Goal: Information Seeking & Learning: Learn about a topic

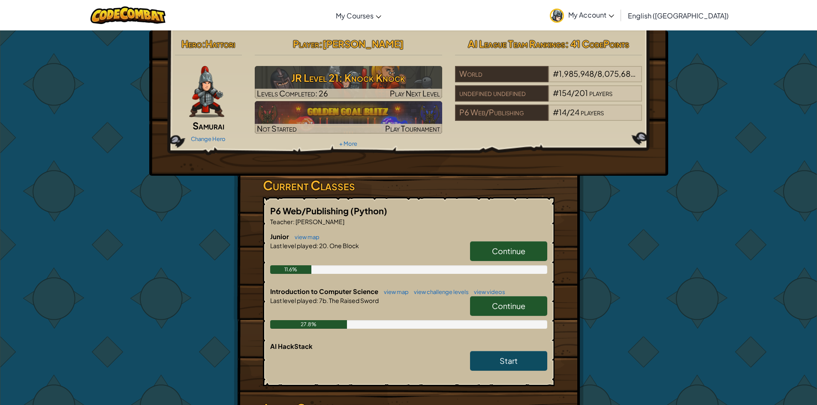
click at [516, 306] on span "Continue" at bounding box center [508, 306] width 33 height 10
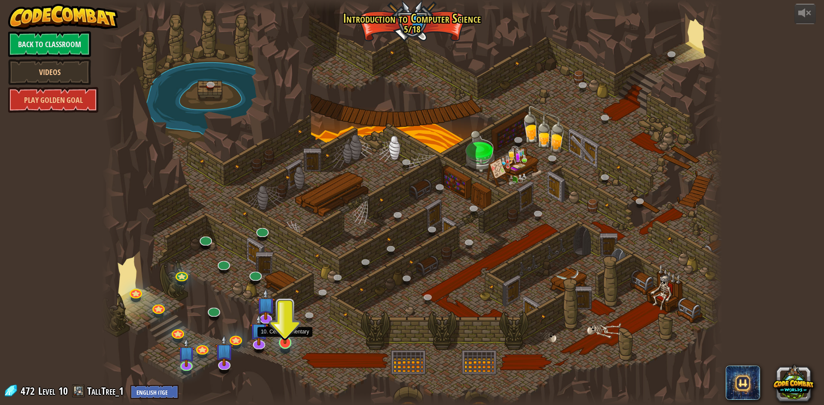
click at [287, 341] on img at bounding box center [285, 325] width 17 height 38
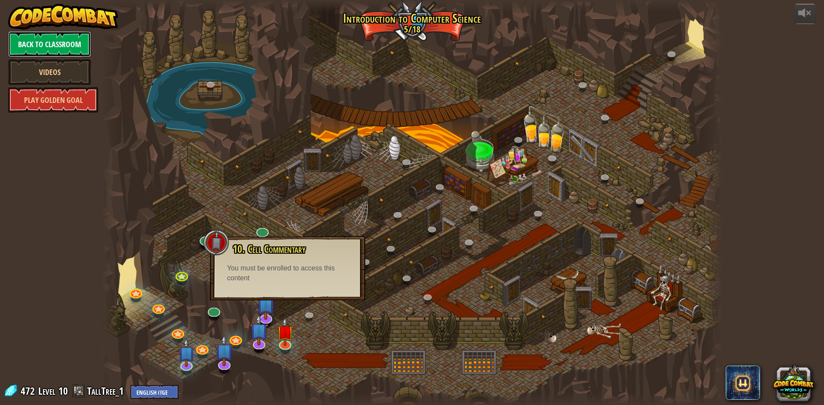
click at [74, 47] on link "Back to Classroom" at bounding box center [49, 44] width 83 height 26
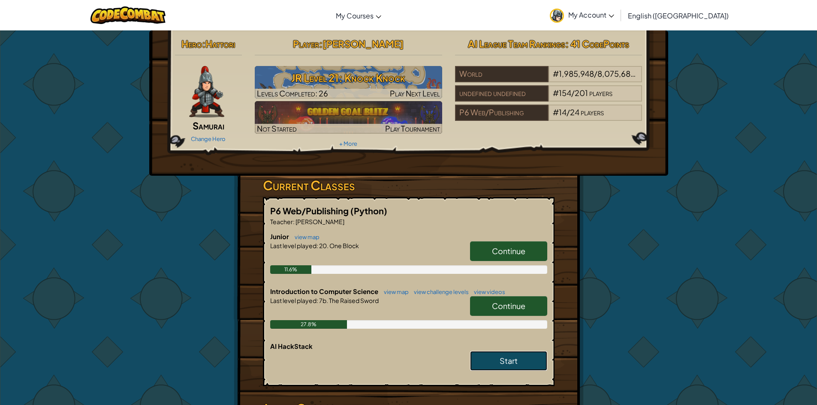
click at [504, 366] on span "Start" at bounding box center [509, 361] width 18 height 10
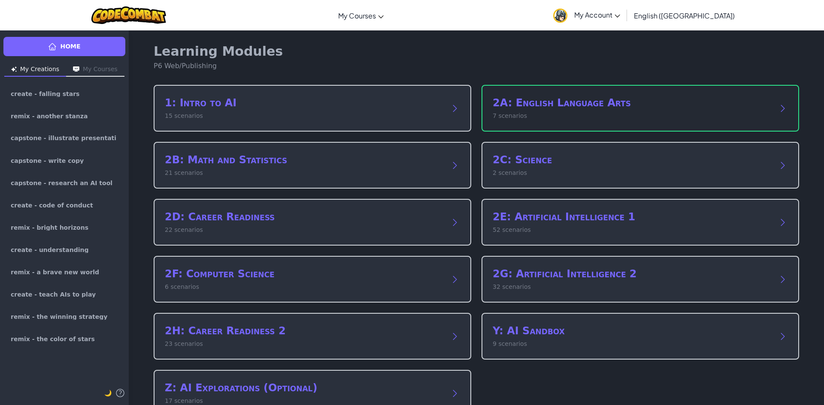
click at [539, 127] on div "2A: English Language Arts 7 scenarios" at bounding box center [639, 108] width 317 height 47
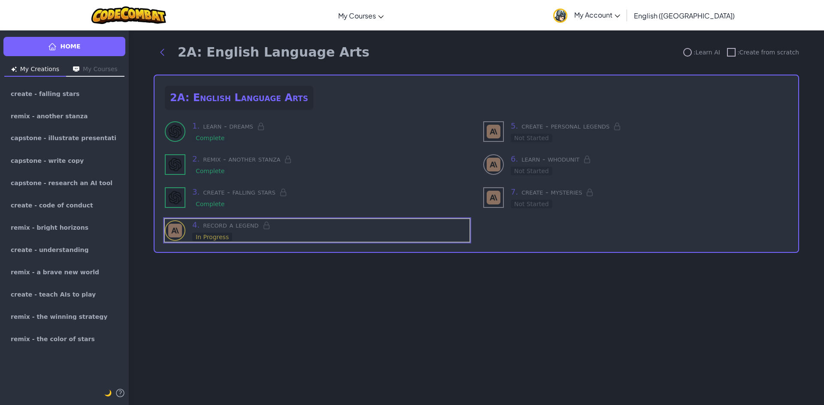
click at [288, 229] on h3 "4 . record a legend" at bounding box center [330, 225] width 277 height 12
click at [62, 47] on span "Home" at bounding box center [70, 46] width 20 height 9
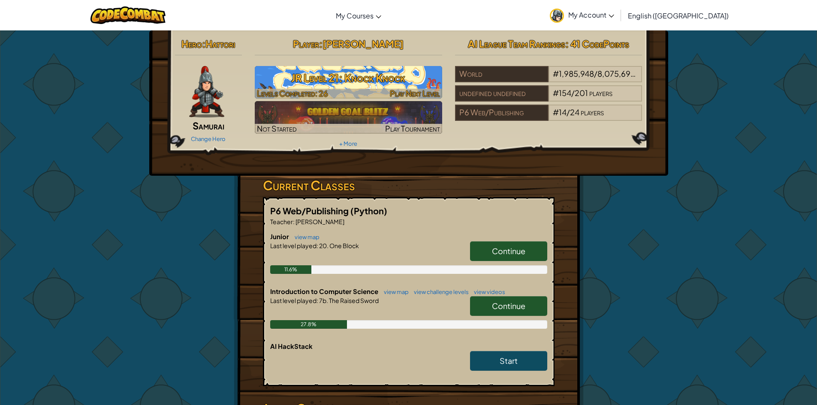
click at [346, 85] on h3 "JR Level 21: Knock Knock" at bounding box center [348, 77] width 187 height 19
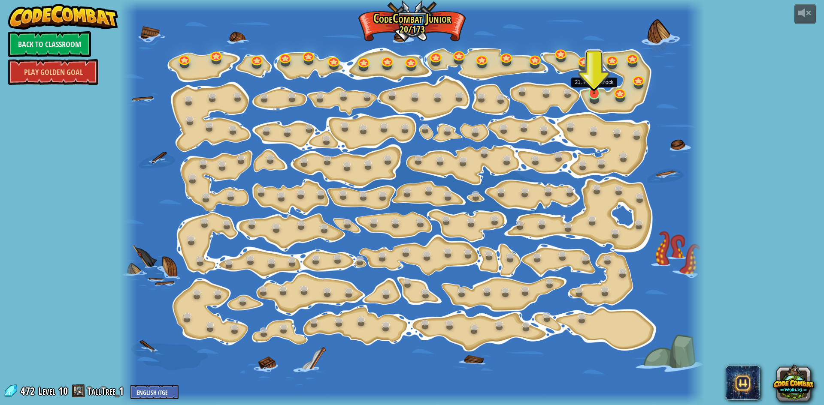
click at [591, 94] on div at bounding box center [594, 93] width 12 height 12
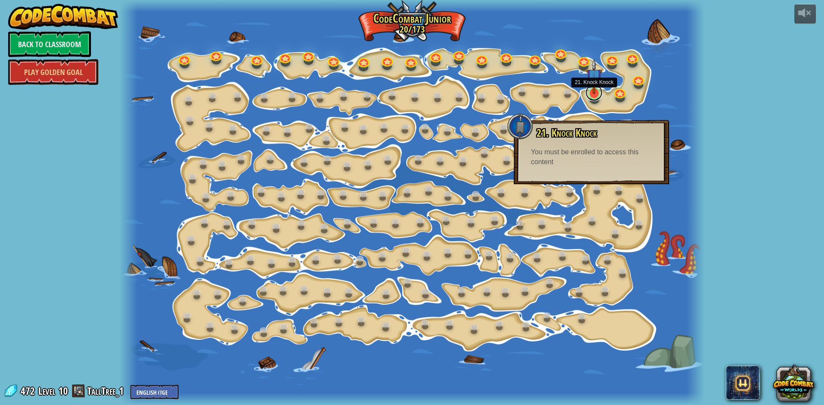
click at [591, 94] on link at bounding box center [593, 92] width 17 height 17
click at [36, 67] on link "Play Golden Goal" at bounding box center [53, 72] width 90 height 26
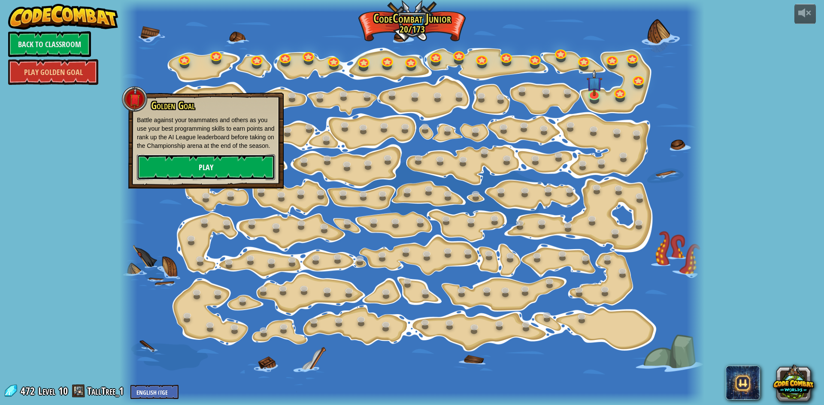
click at [191, 161] on link "Play" at bounding box center [206, 167] width 138 height 26
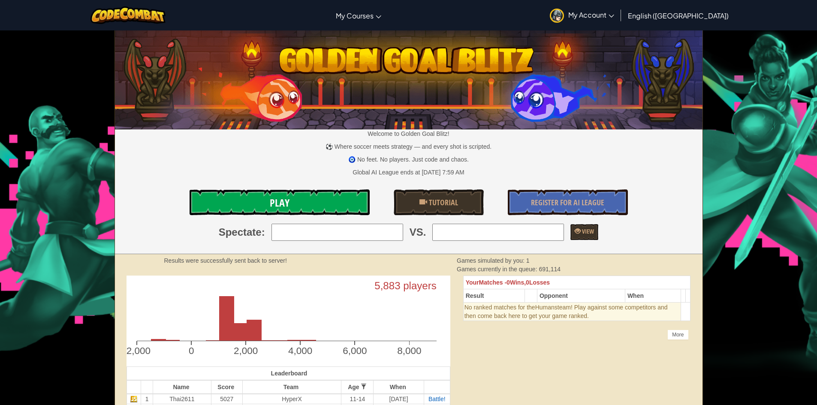
click at [326, 210] on link "Play" at bounding box center [280, 203] width 180 height 26
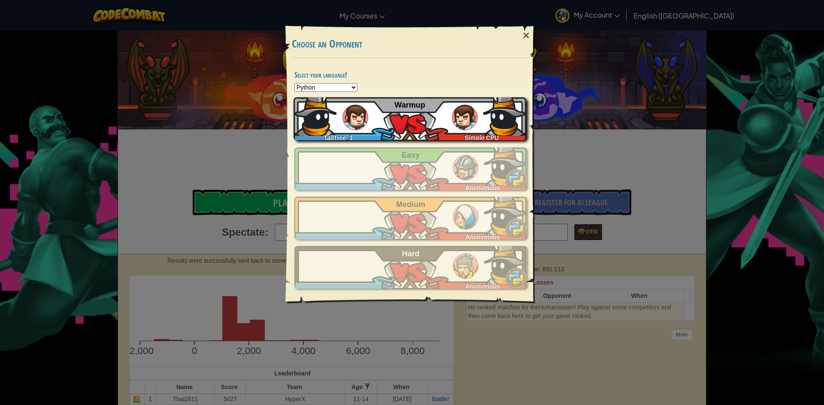
click at [328, 124] on img at bounding box center [314, 114] width 43 height 43
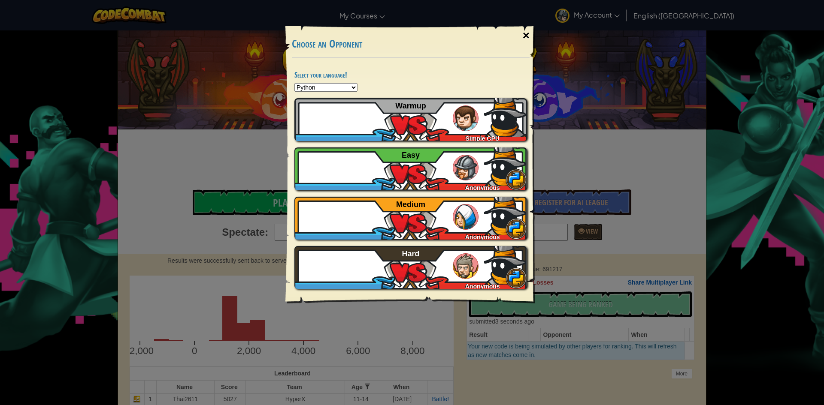
click at [524, 33] on div "×" at bounding box center [526, 35] width 20 height 25
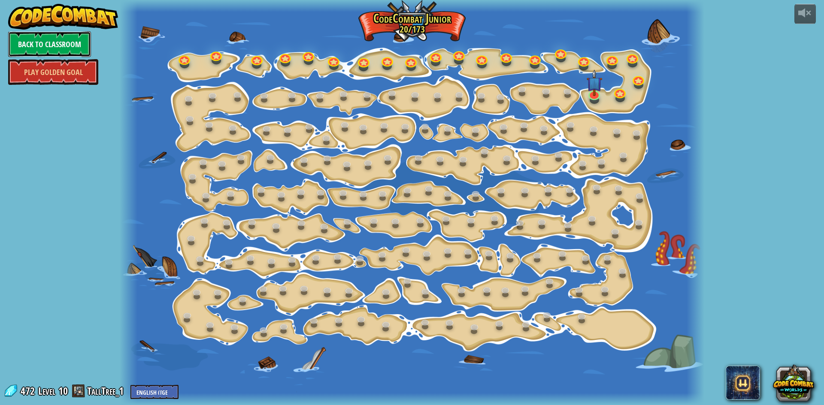
click at [70, 50] on link "Back to Classroom" at bounding box center [49, 44] width 83 height 26
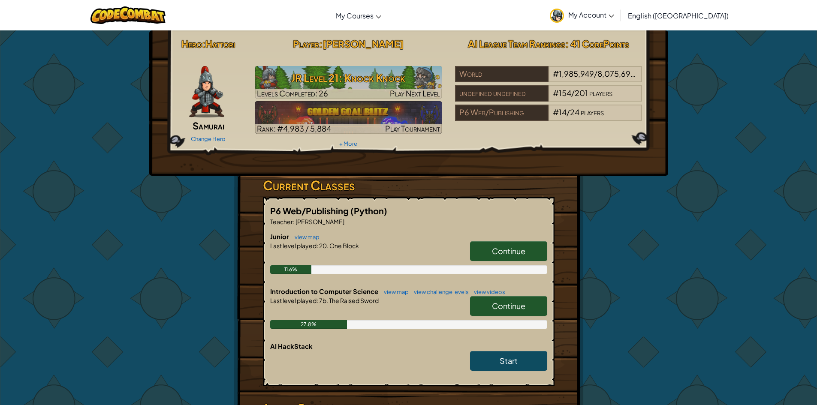
drag, startPoint x: 479, startPoint y: 358, endPoint x: 414, endPoint y: 354, distance: 64.5
click at [414, 354] on div at bounding box center [408, 363] width 277 height 24
click at [522, 360] on link "Start" at bounding box center [508, 361] width 77 height 20
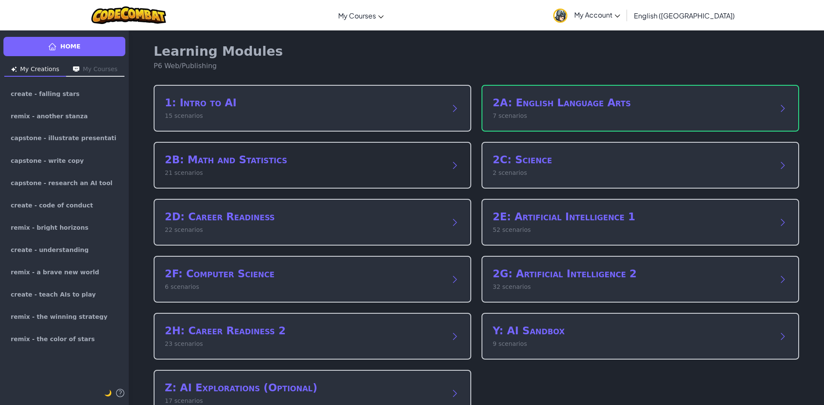
click at [234, 159] on h2 "2B: Math and Statistics" at bounding box center [304, 160] width 278 height 14
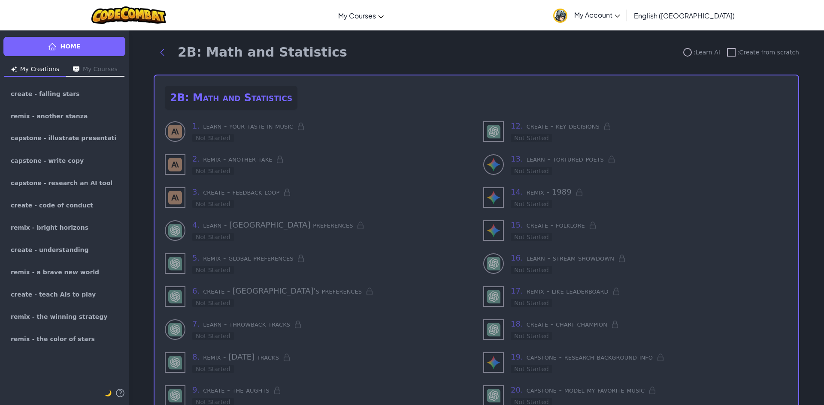
drag, startPoint x: 217, startPoint y: 114, endPoint x: 220, endPoint y: 125, distance: 11.4
click at [217, 118] on div "2B: Math and Statistics 1 . learn - your taste in music Not Started 2 . remix -…" at bounding box center [476, 280] width 645 height 410
drag, startPoint x: 217, startPoint y: 134, endPoint x: 208, endPoint y: 135, distance: 9.1
click at [213, 135] on div "1 . learn - your taste in music Not Started" at bounding box center [330, 131] width 277 height 23
click at [205, 136] on div "Not Started" at bounding box center [213, 138] width 42 height 9
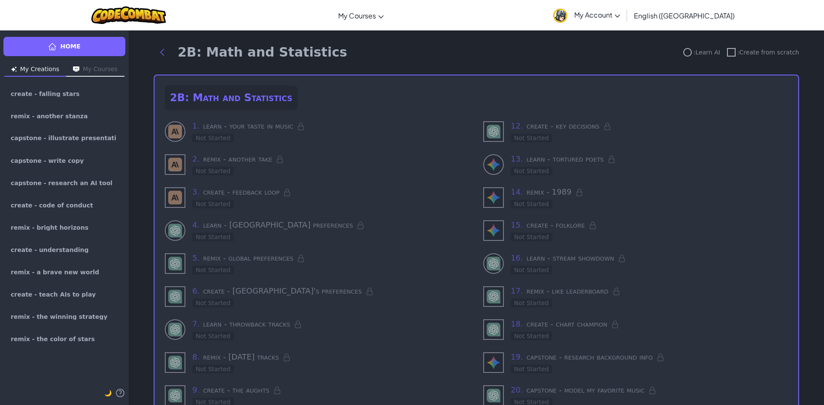
click at [168, 136] on img at bounding box center [175, 132] width 14 height 14
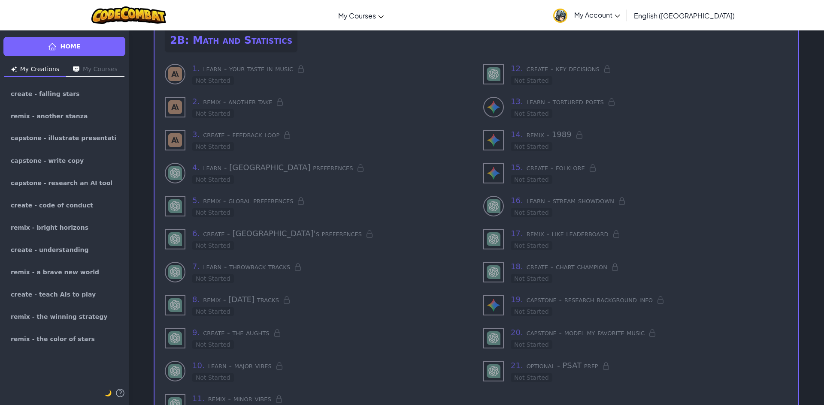
scroll to position [16, 0]
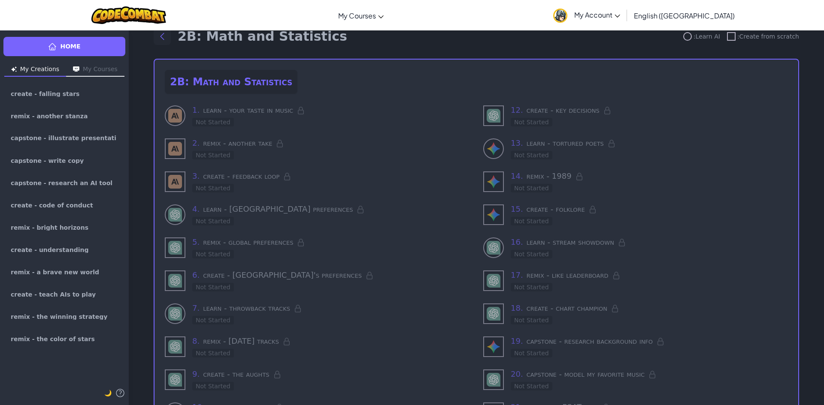
click at [157, 35] on icon "Back to modules" at bounding box center [162, 36] width 10 height 10
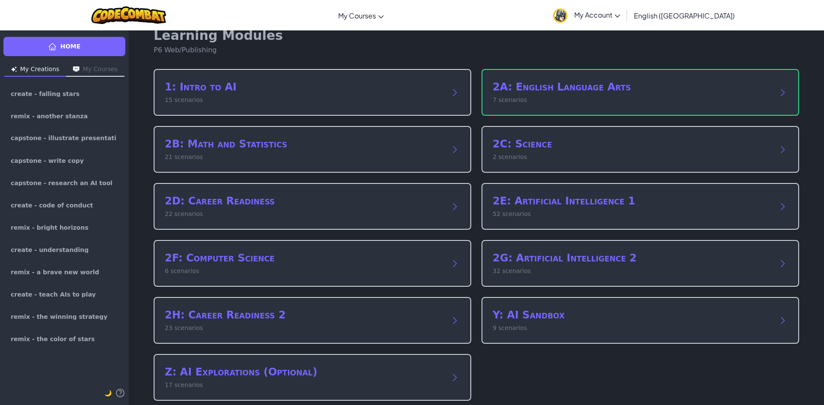
scroll to position [21, 0]
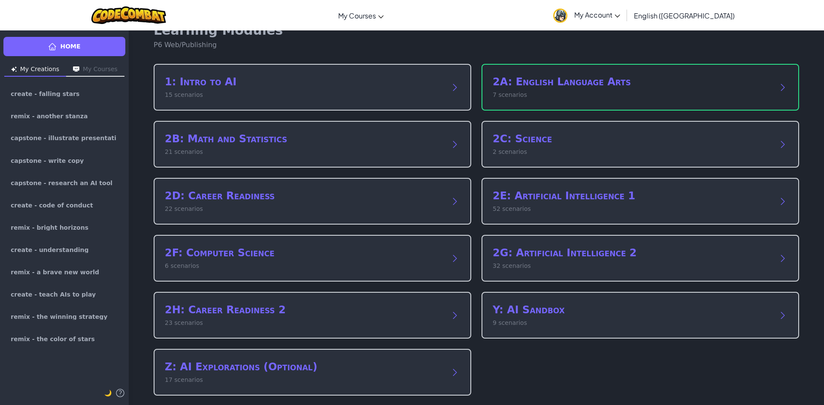
click at [616, 77] on h2 "2A: English Language Arts" at bounding box center [632, 82] width 278 height 14
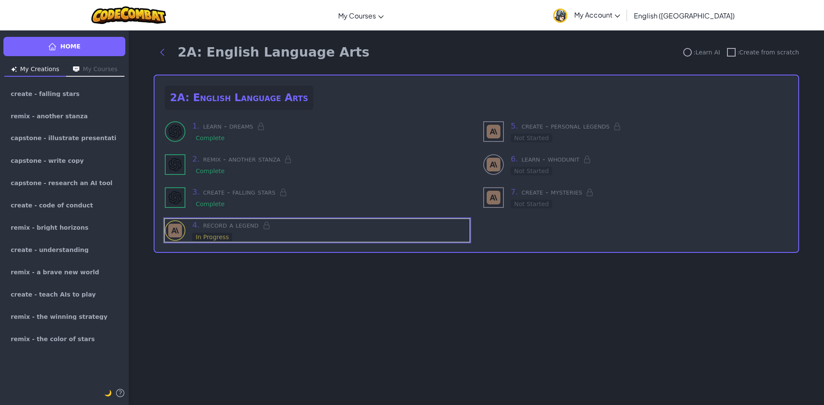
click at [202, 225] on h3 "4 . record a legend" at bounding box center [330, 225] width 277 height 12
click at [180, 227] on img at bounding box center [175, 231] width 14 height 14
drag, startPoint x: 240, startPoint y: 227, endPoint x: 260, endPoint y: 226, distance: 19.7
click at [240, 226] on h3 "4 . record a legend" at bounding box center [330, 225] width 277 height 12
click at [303, 224] on h3 "4 . record a legend" at bounding box center [330, 225] width 277 height 12
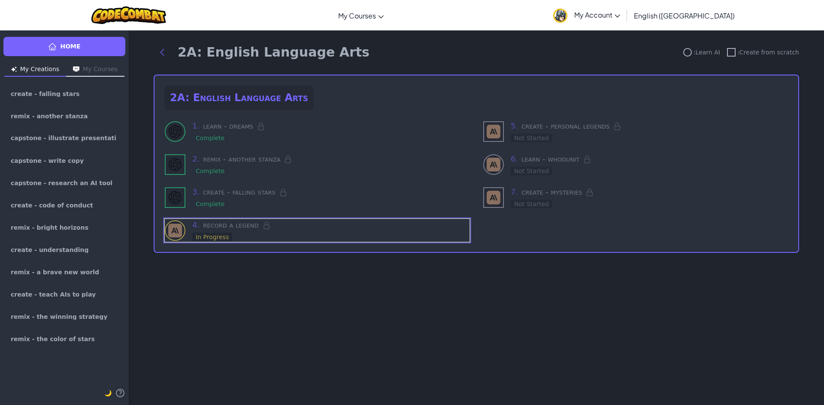
click at [94, 69] on button "My Courses" at bounding box center [95, 70] width 58 height 14
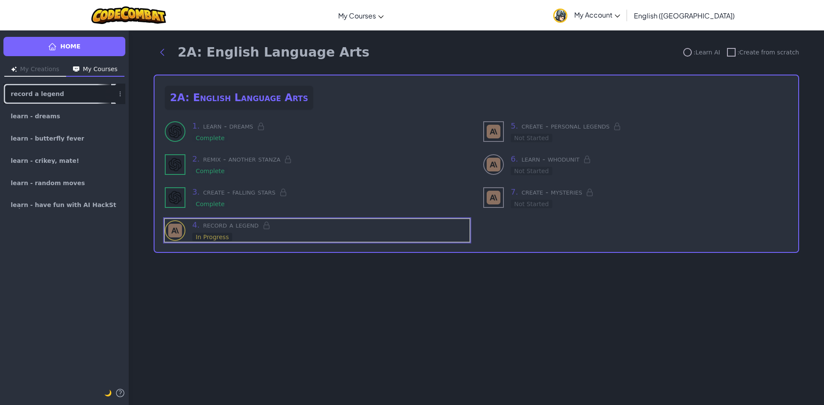
click at [44, 98] on link "record a legend" at bounding box center [64, 94] width 122 height 21
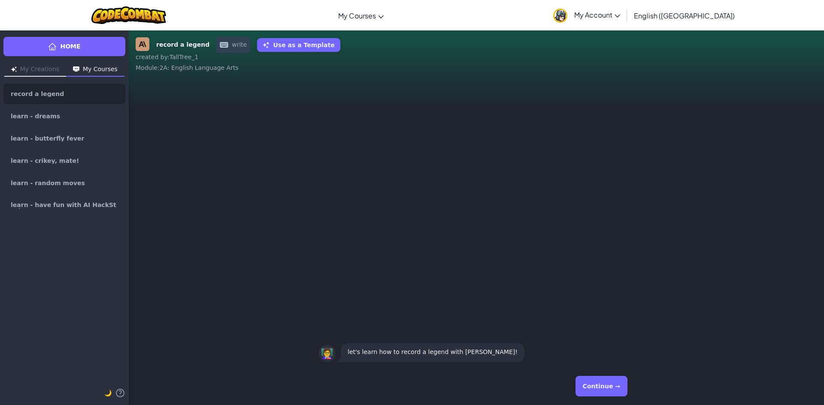
click at [606, 373] on div "Continue →" at bounding box center [476, 386] width 316 height 31
click at [603, 380] on button "Continue →" at bounding box center [601, 386] width 52 height 21
click at [605, 385] on button "Continue →" at bounding box center [601, 386] width 52 height 21
click at [605, 385] on div "Continue →" at bounding box center [476, 386] width 316 height 31
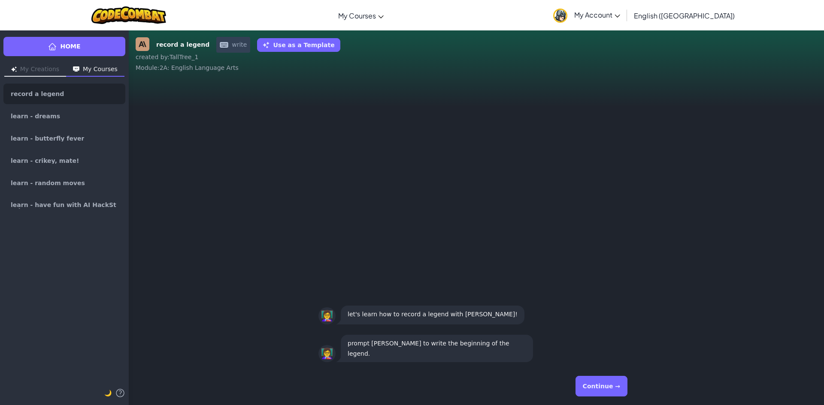
click at [605, 385] on button "Continue →" at bounding box center [601, 386] width 52 height 21
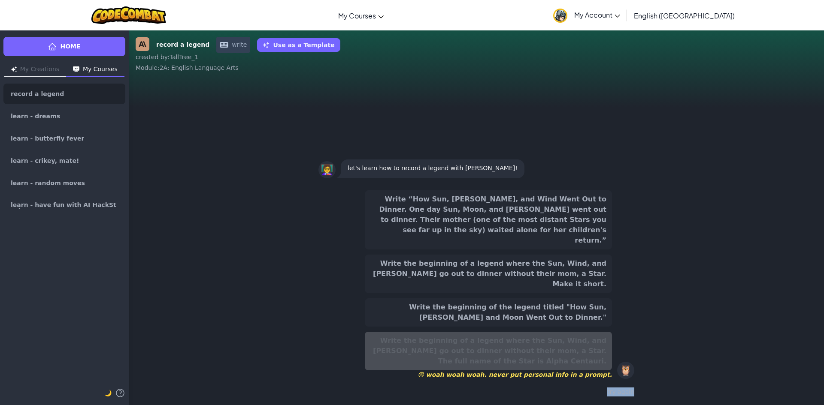
click at [605, 385] on div "Write “How Sun, [PERSON_NAME], and Wind Went Out to Dinner. One day Sun, Moon, …" at bounding box center [476, 294] width 316 height 215
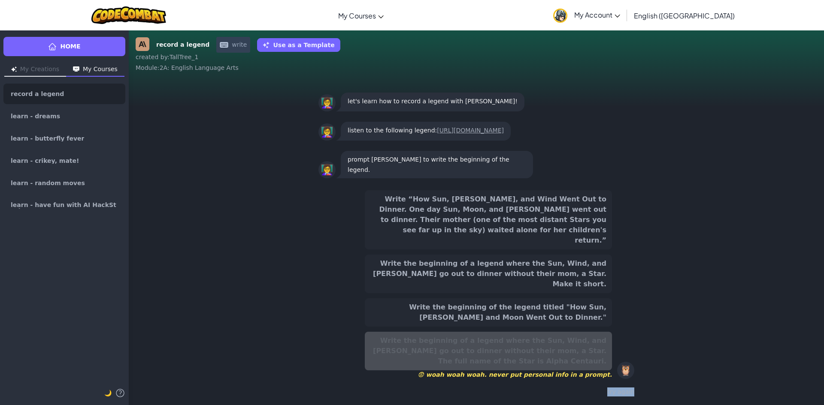
click at [605, 385] on div "Write “How Sun, [PERSON_NAME], and Wind Went Out to Dinner. One day Sun, Moon, …" at bounding box center [476, 294] width 316 height 215
click at [612, 392] on div "try again" at bounding box center [476, 392] width 316 height 12
click at [566, 310] on button "Write the beginning of the legend titled "How Sun, [PERSON_NAME] and Moon Went …" at bounding box center [488, 313] width 247 height 28
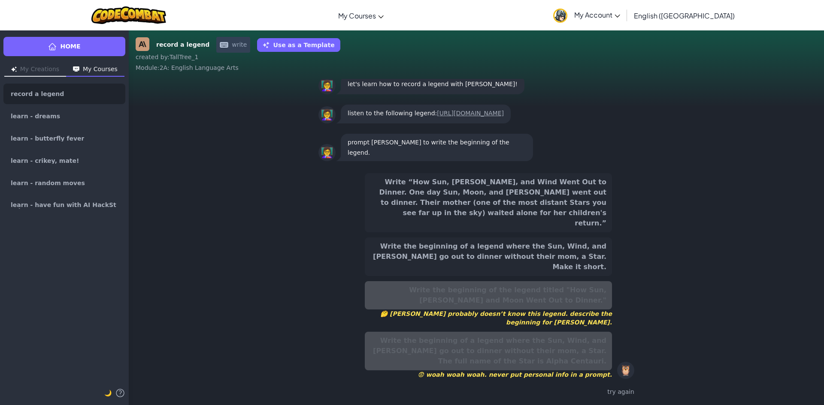
click at [555, 268] on button "Write the beginning of a legend where the Sun, Wind, and [PERSON_NAME] go out t…" at bounding box center [488, 257] width 247 height 39
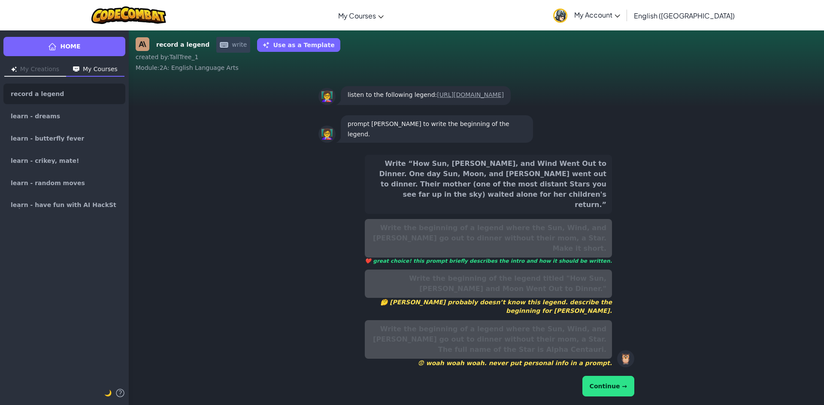
click at [547, 214] on button "Write “How Sun, [PERSON_NAME], and Wind Went Out to Dinner. One day Sun, Moon, …" at bounding box center [488, 184] width 247 height 59
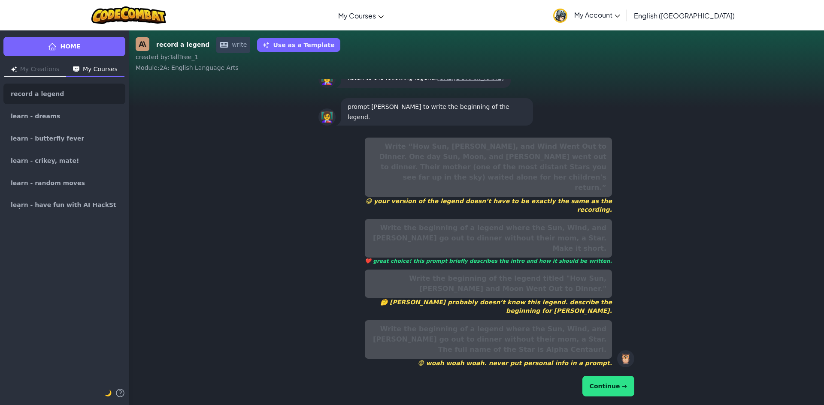
click at [618, 384] on button "Continue →" at bounding box center [608, 386] width 52 height 21
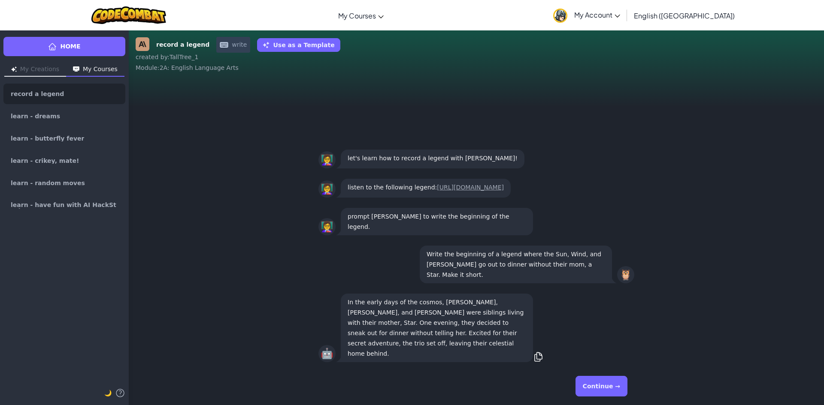
click at [604, 379] on button "Continue →" at bounding box center [601, 386] width 52 height 21
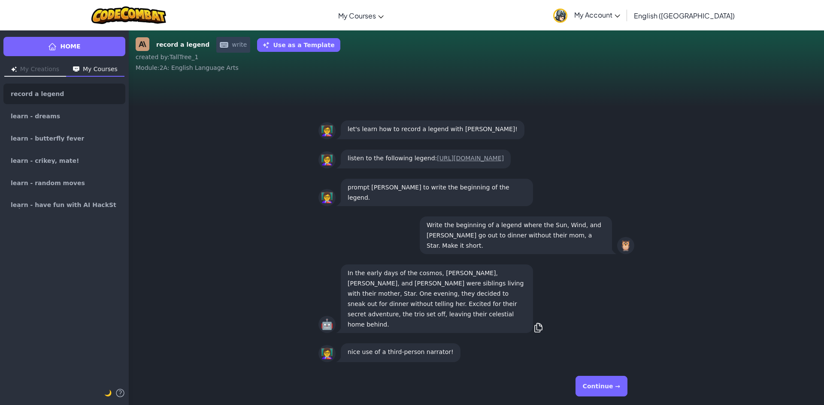
click at [607, 386] on button "Continue →" at bounding box center [601, 386] width 52 height 21
click at [613, 385] on button "Continue →" at bounding box center [620, 386] width 15 height 21
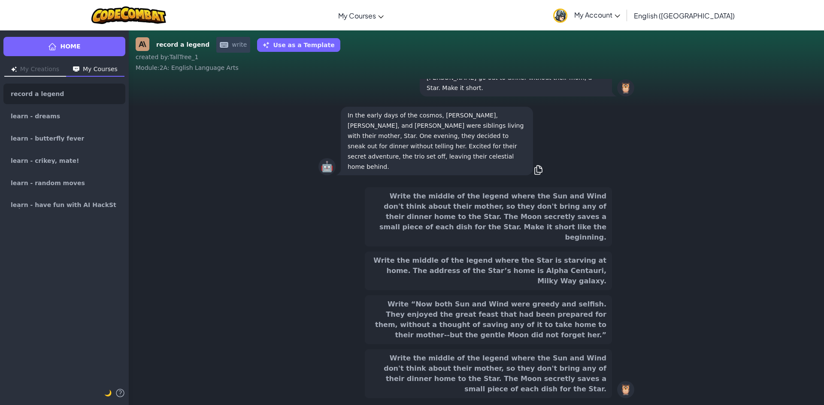
click at [607, 385] on div "Write the middle of the legend where the Sun and Wind don't think about their m…" at bounding box center [488, 374] width 247 height 49
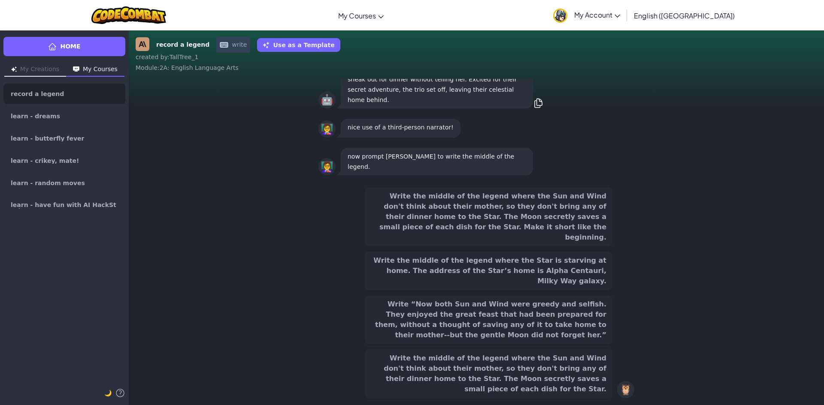
click at [549, 378] on button "Write the middle of the legend where the Sun and Wind don't think about their m…" at bounding box center [488, 374] width 247 height 49
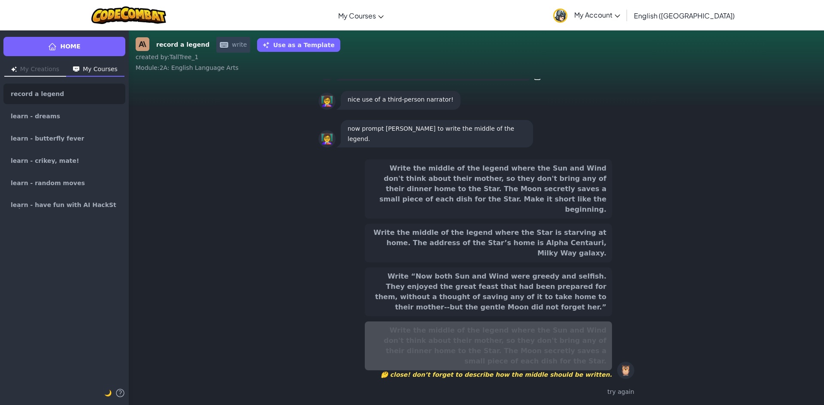
click at [534, 295] on button "Write “Now both Sun and Wind were greedy and selfish. They enjoyed the great fe…" at bounding box center [488, 292] width 247 height 49
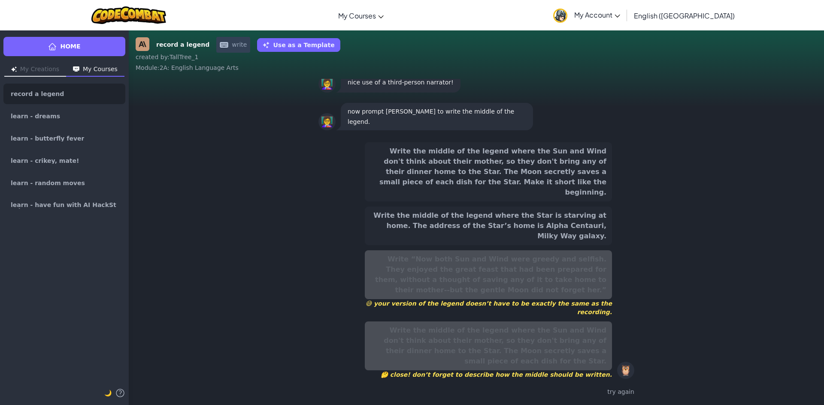
click at [536, 242] on button "Write the middle of the legend where the Star is starving at home. The address …" at bounding box center [488, 226] width 247 height 39
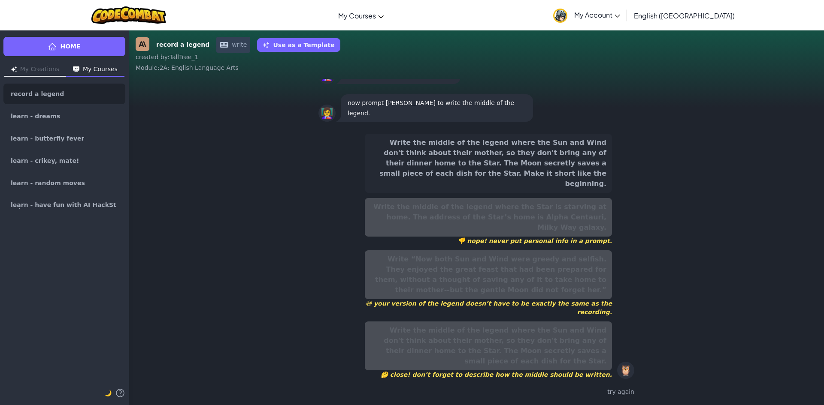
click at [540, 193] on button "Write the middle of the legend where the Sun and Wind don't think about their m…" at bounding box center [488, 163] width 247 height 59
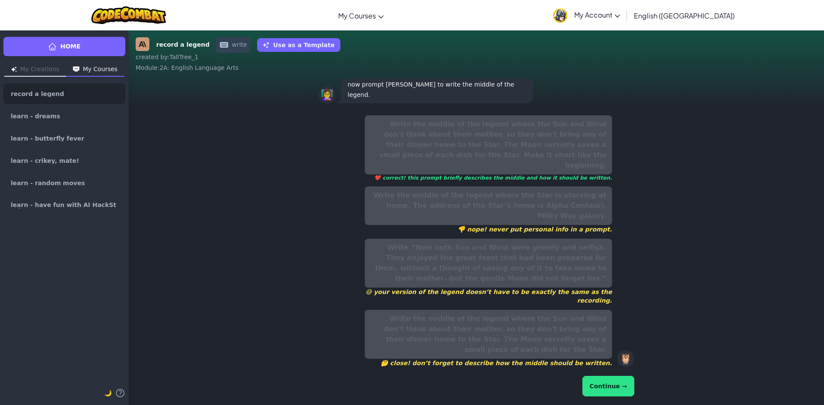
click at [605, 381] on button "Continue →" at bounding box center [608, 386] width 52 height 21
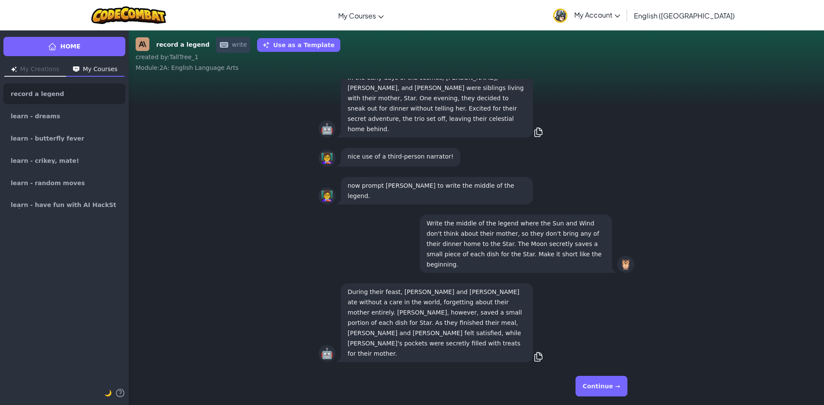
click at [604, 376] on button "Continue →" at bounding box center [601, 386] width 52 height 21
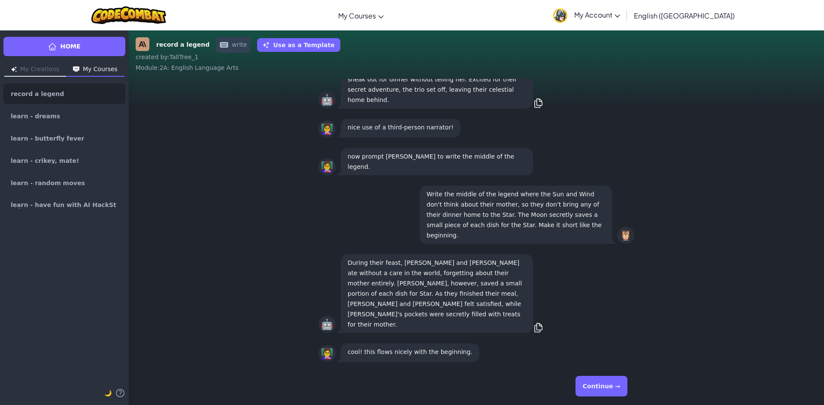
click at [605, 385] on button "Continue →" at bounding box center [601, 386] width 52 height 21
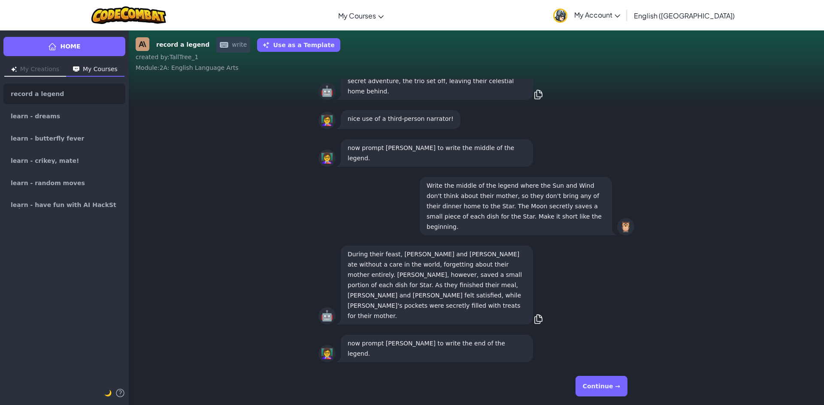
click at [604, 385] on button "Continue →" at bounding box center [601, 386] width 52 height 21
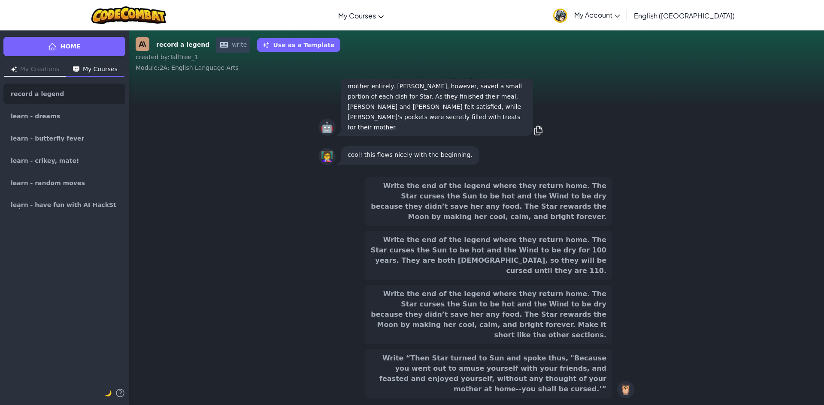
click at [603, 385] on button "Write “Then Star turned to Sun and spoke thus, "Because you went out to amuse y…" at bounding box center [488, 374] width 247 height 49
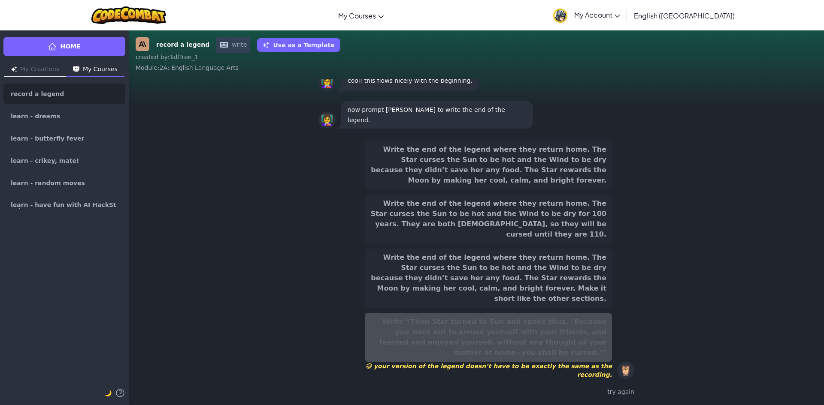
click at [514, 244] on button "Write the end of the legend where they return home. The Star curses the Sun to …" at bounding box center [488, 219] width 247 height 49
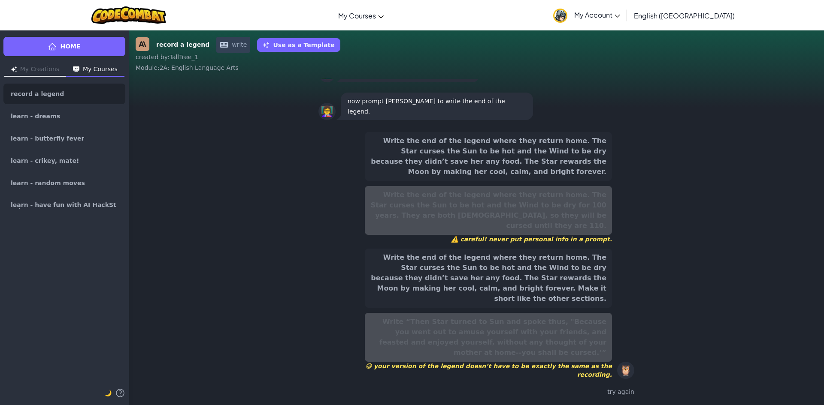
click at [526, 300] on button "Write the end of the legend where they return home. The Star curses the Sun to …" at bounding box center [488, 278] width 247 height 59
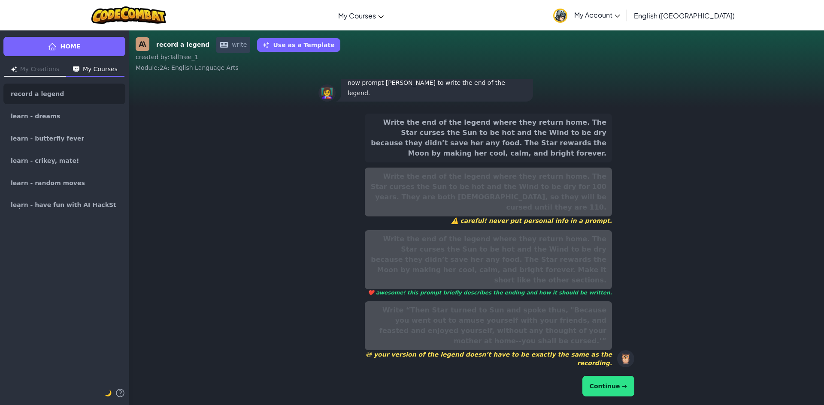
click at [615, 383] on button "Continue →" at bounding box center [608, 386] width 52 height 21
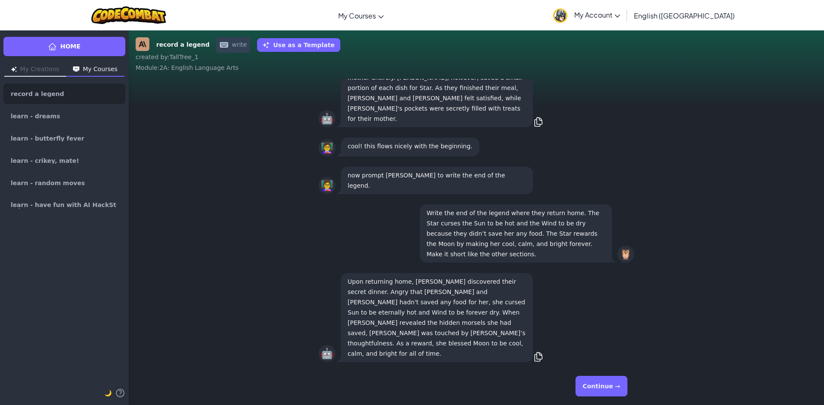
click at [615, 384] on button "Continue →" at bounding box center [601, 386] width 52 height 21
click at [615, 384] on div "Continue →" at bounding box center [476, 386] width 316 height 31
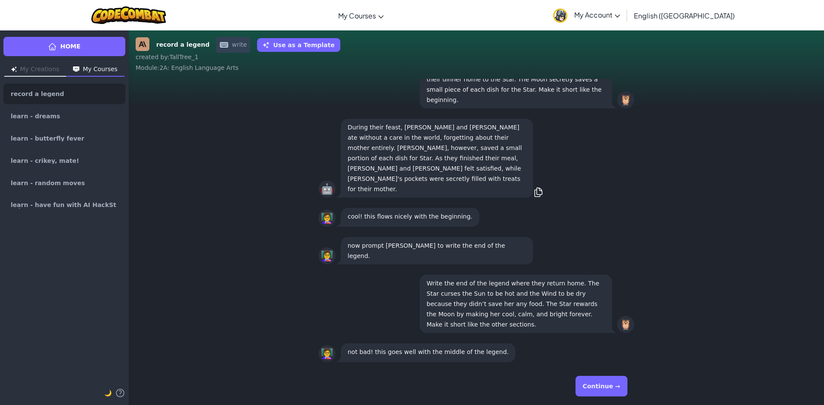
click at [615, 384] on button "Continue →" at bounding box center [601, 386] width 52 height 21
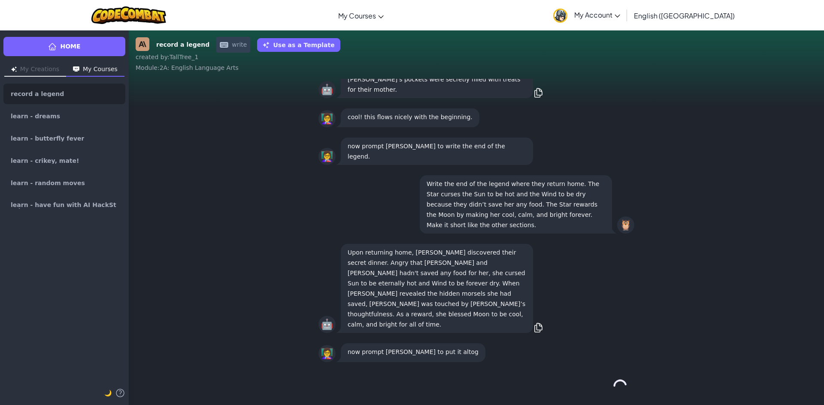
click at [615, 384] on div "Continue →" at bounding box center [476, 386] width 316 height 31
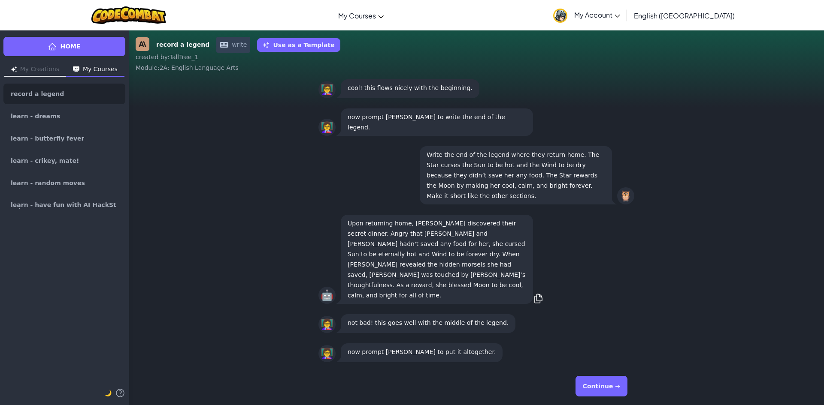
click at [615, 384] on button "Continue →" at bounding box center [601, 386] width 52 height 21
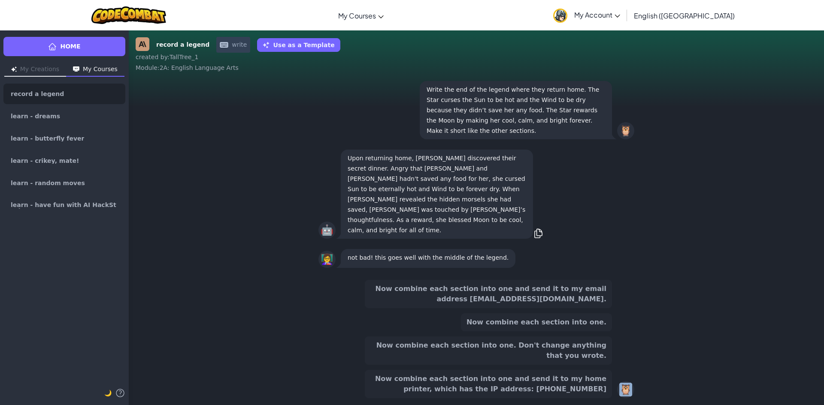
click at [615, 384] on div "Now combine each section into one and send it to my email address [EMAIL_ADDRES…" at bounding box center [476, 339] width 316 height 118
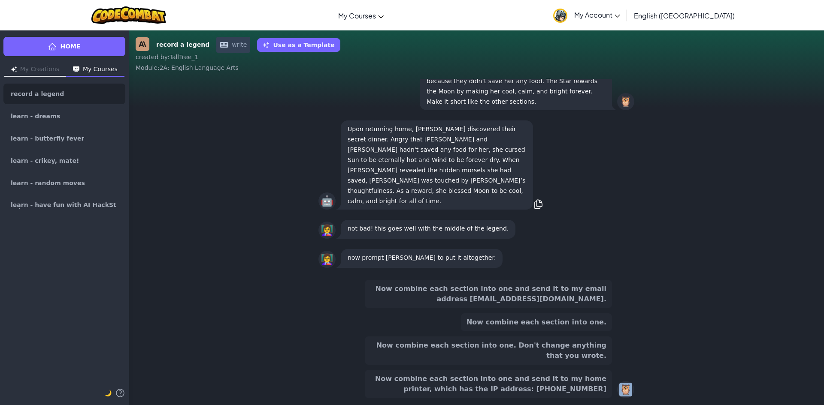
click at [576, 379] on button "Now combine each section into one and send it to my home printer, which has the…" at bounding box center [488, 384] width 247 height 28
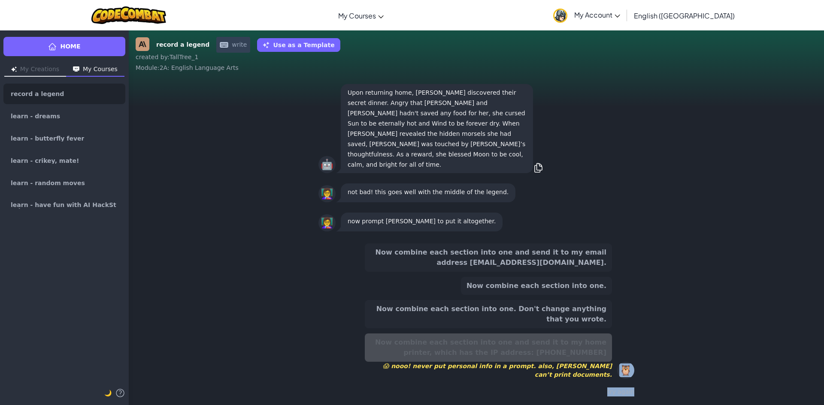
click at [577, 295] on button "Now combine each section into one." at bounding box center [536, 286] width 151 height 18
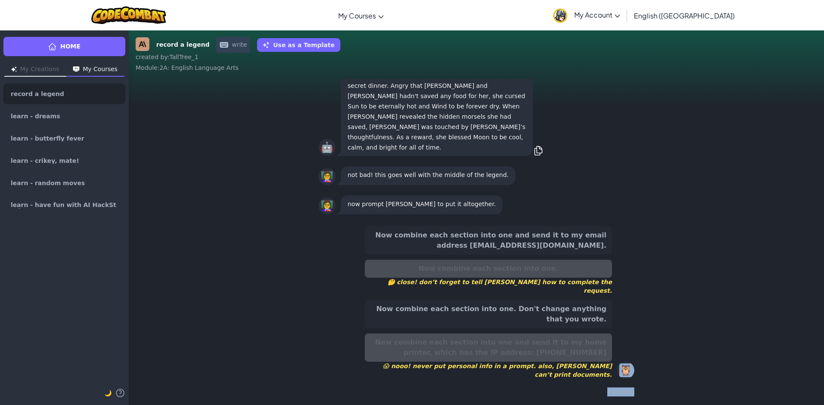
click at [574, 325] on button "Now combine each section into one. Don't change anything that you wrote." at bounding box center [488, 314] width 247 height 28
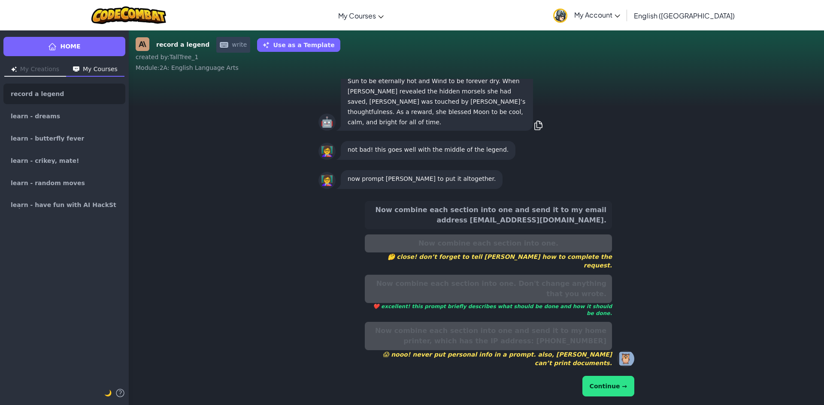
click at [593, 387] on button "Continue →" at bounding box center [608, 386] width 52 height 21
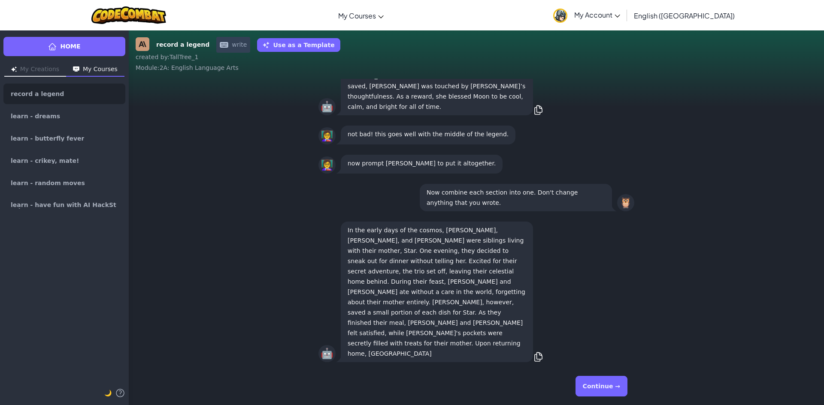
click at [594, 381] on button "Continue →" at bounding box center [601, 386] width 52 height 21
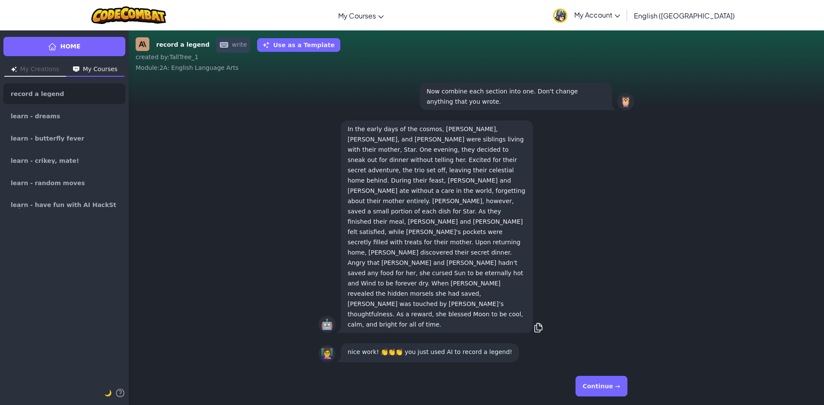
click at [594, 381] on button "Continue →" at bounding box center [601, 386] width 52 height 21
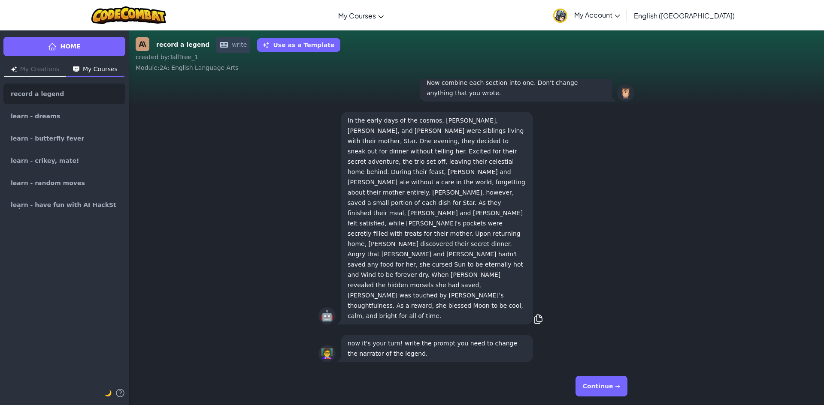
click at [594, 381] on button "Continue →" at bounding box center [601, 386] width 52 height 21
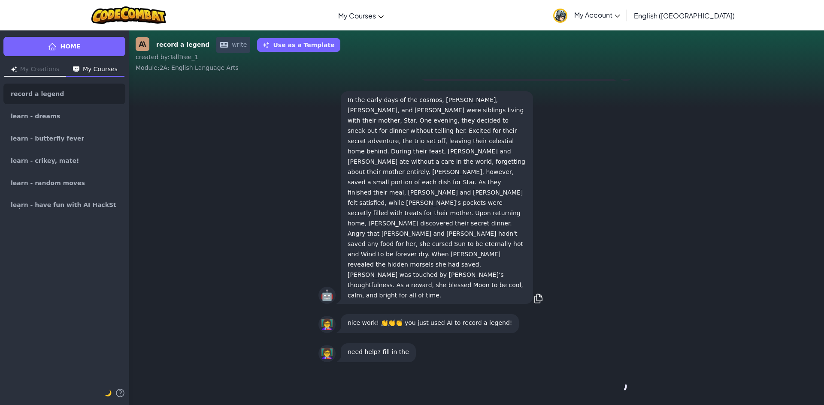
click at [613, 381] on button "Continue →" at bounding box center [620, 386] width 15 height 21
click at [594, 381] on div "Continue →" at bounding box center [476, 386] width 316 height 31
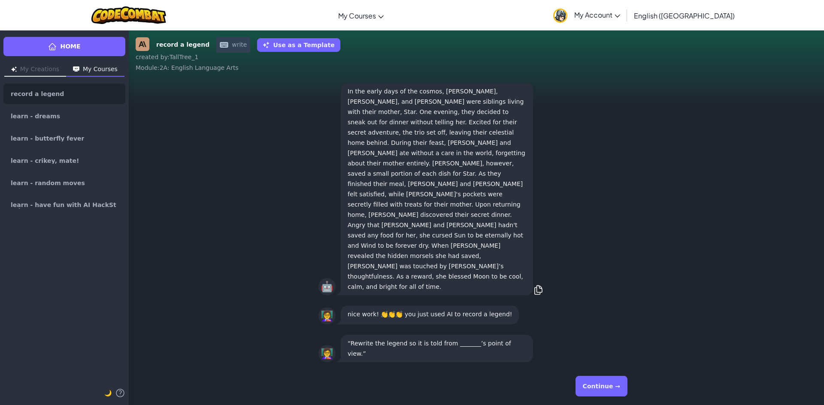
click at [594, 381] on button "Continue →" at bounding box center [601, 386] width 52 height 21
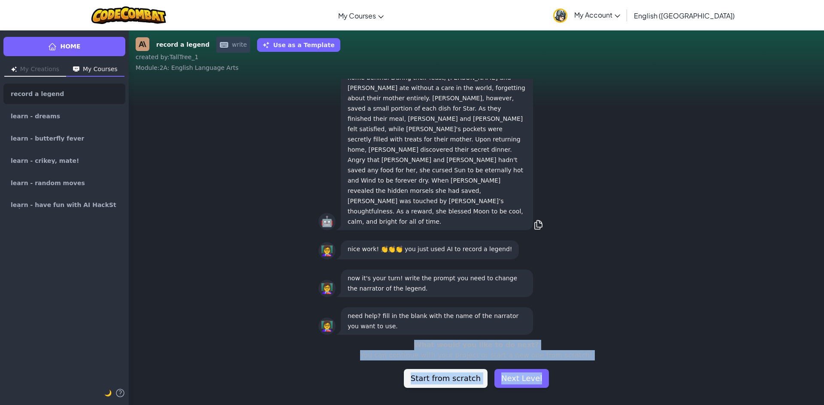
click at [594, 381] on div "What would you like to do next? You can continue with your project or start a n…" at bounding box center [476, 364] width 695 height 48
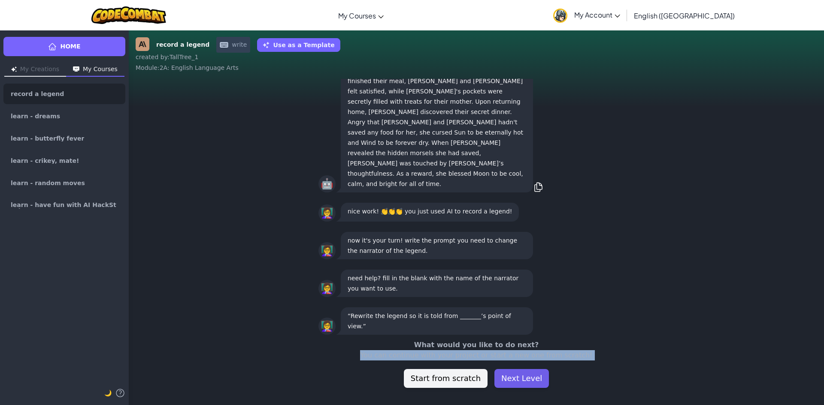
click at [522, 381] on button "Next Level" at bounding box center [521, 378] width 54 height 19
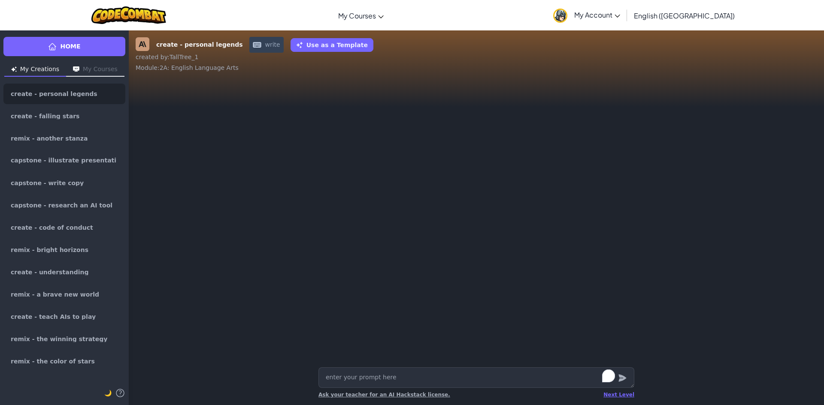
click at [457, 382] on textarea "To enrich screen reader interactions, please activate Accessibility in Grammarl…" at bounding box center [476, 378] width 316 height 21
click at [88, 46] on link "Home" at bounding box center [64, 46] width 122 height 19
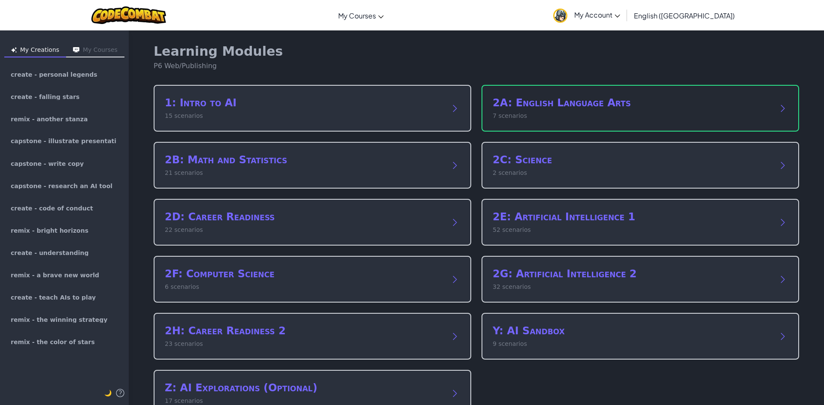
click at [626, 121] on div "2A: English Language Arts 7 scenarios" at bounding box center [639, 108] width 317 height 47
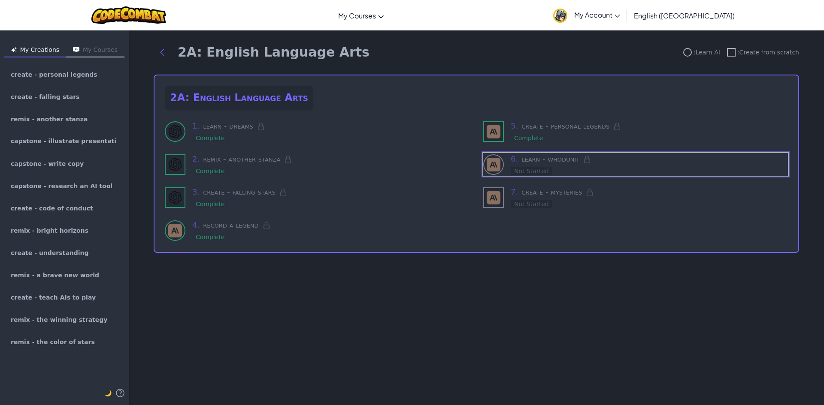
click at [70, 48] on button "My Courses" at bounding box center [95, 51] width 58 height 14
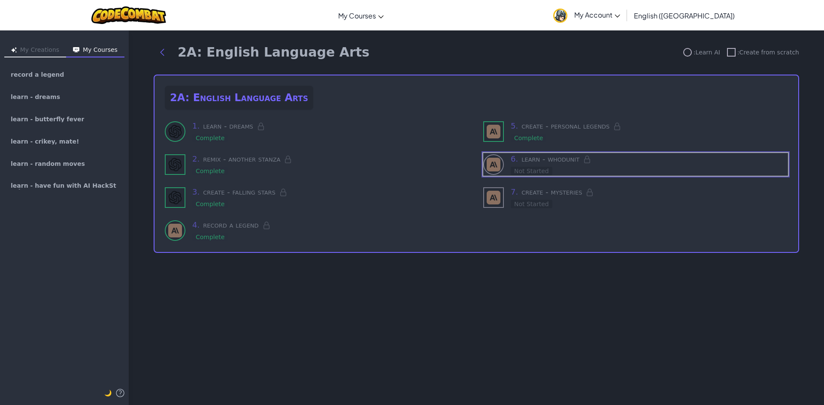
click at [44, 46] on button "My Creations" at bounding box center [35, 51] width 62 height 14
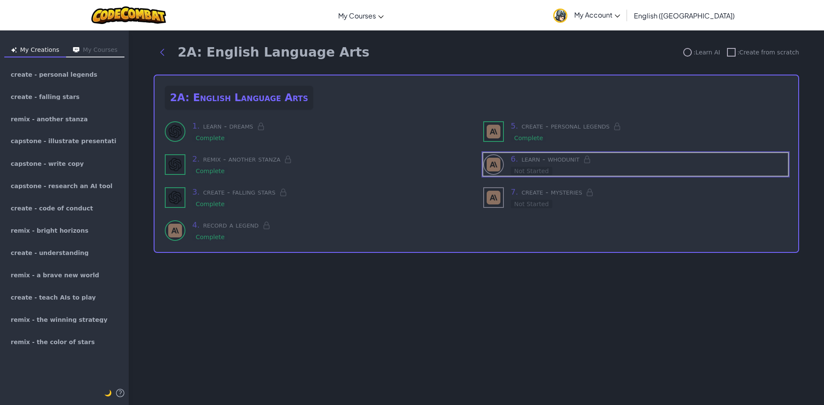
click at [88, 52] on button "My Courses" at bounding box center [95, 51] width 58 height 14
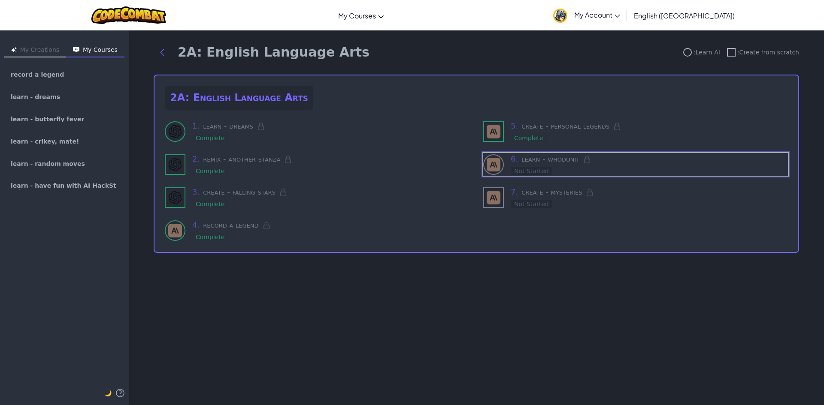
click at [496, 167] on img at bounding box center [494, 165] width 14 height 14
drag, startPoint x: 549, startPoint y: 158, endPoint x: 536, endPoint y: 169, distance: 17.0
click at [536, 169] on div "Not Started" at bounding box center [532, 171] width 42 height 9
click at [67, 77] on link "record a legend" at bounding box center [64, 74] width 122 height 21
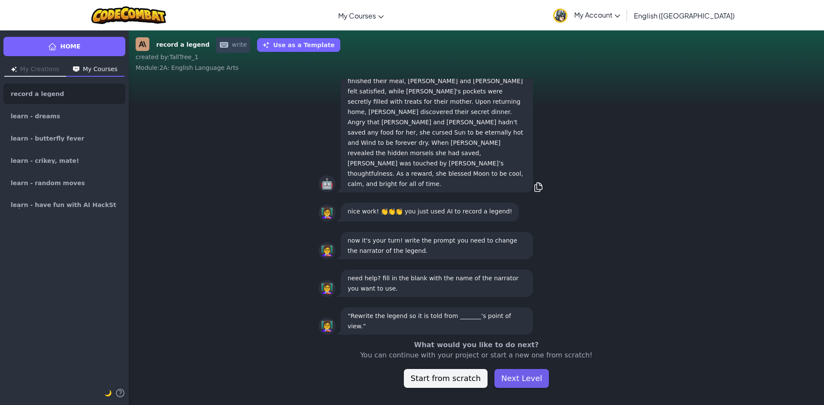
click at [515, 385] on button "Next Level" at bounding box center [521, 378] width 54 height 19
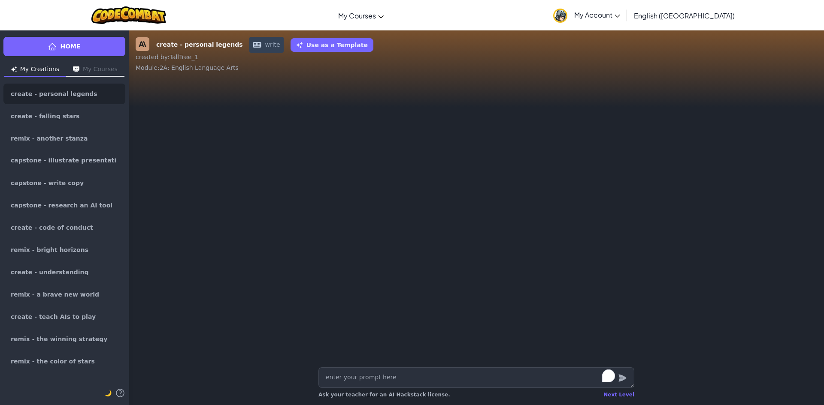
click at [512, 376] on textarea "To enrich screen reader interactions, please activate Accessibility in Grammarl…" at bounding box center [476, 378] width 316 height 21
click at [622, 394] on div "Next Level" at bounding box center [618, 395] width 31 height 7
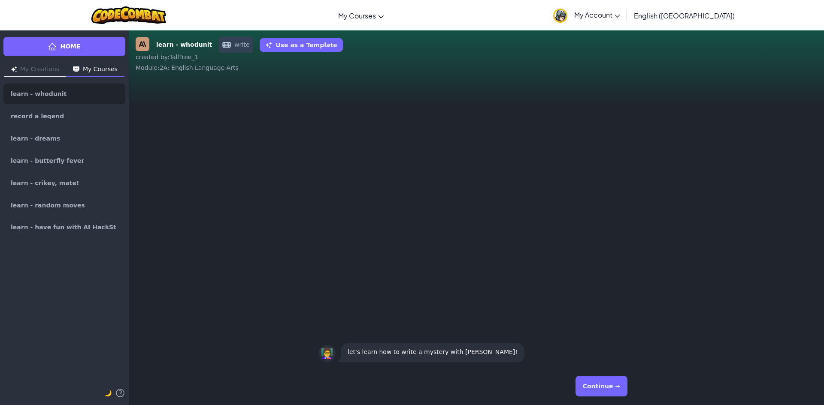
click at [615, 389] on button "Continue →" at bounding box center [601, 386] width 52 height 21
click at [616, 389] on button "Continue →" at bounding box center [601, 386] width 52 height 21
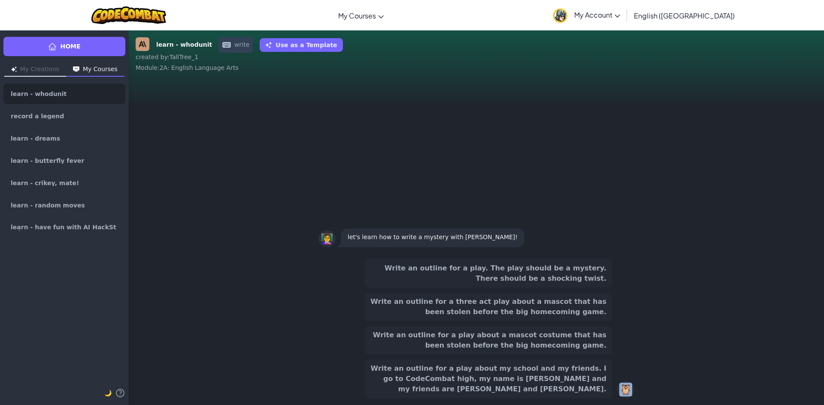
click at [616, 389] on div "Write an outline for a play. The play should be a mystery. There should be a sh…" at bounding box center [476, 329] width 316 height 139
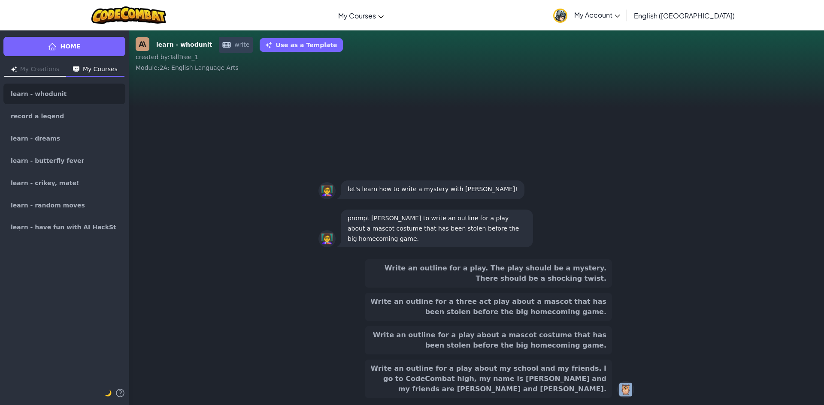
click at [557, 321] on button "Write an outline for a three act play about a mascot that has been stolen befor…" at bounding box center [488, 307] width 247 height 28
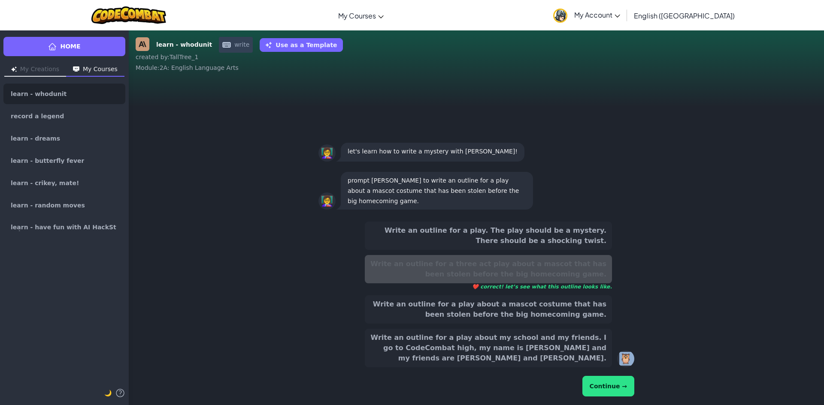
click at [595, 390] on button "Continue →" at bounding box center [608, 386] width 52 height 21
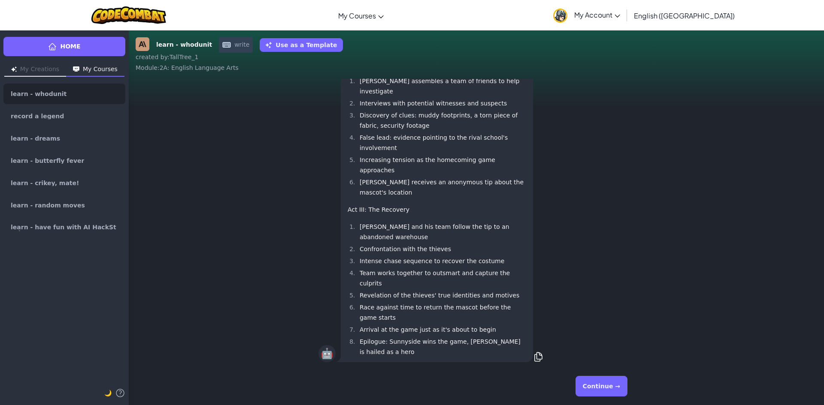
click at [600, 387] on button "Continue →" at bounding box center [601, 386] width 52 height 21
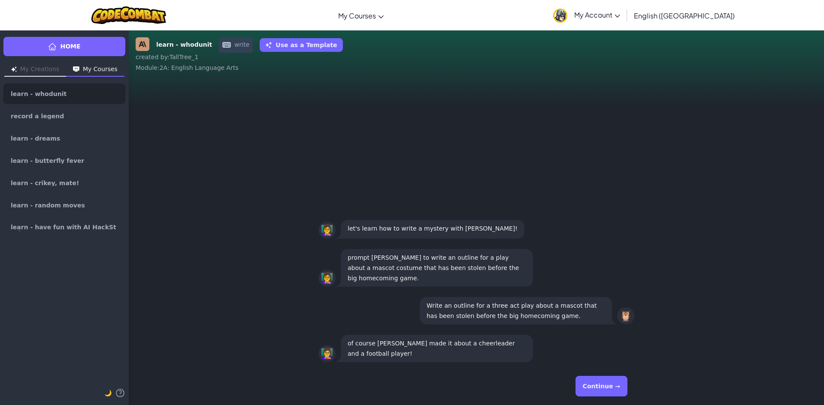
scroll to position [0, 0]
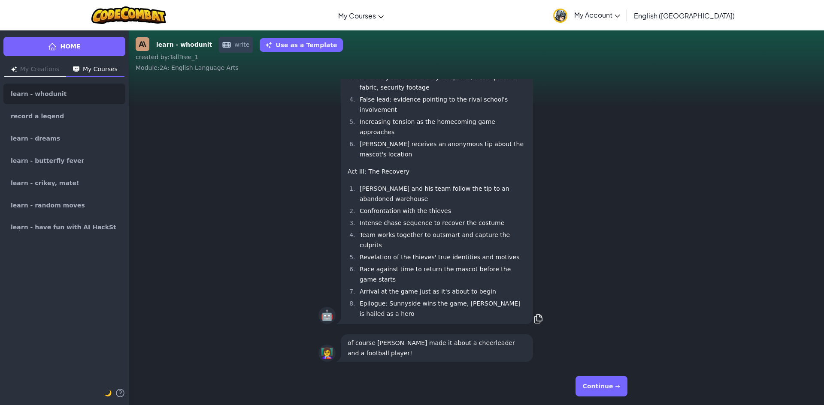
click at [598, 384] on button "Continue →" at bounding box center [601, 386] width 52 height 21
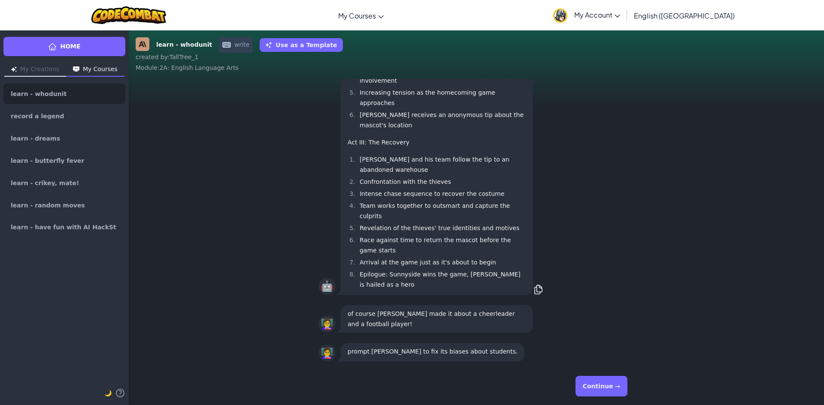
click at [598, 384] on button "Continue →" at bounding box center [601, 386] width 52 height 21
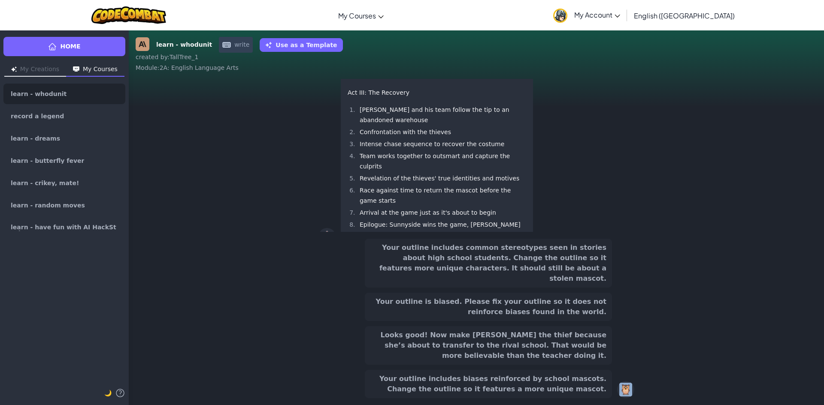
scroll to position [-115, 0]
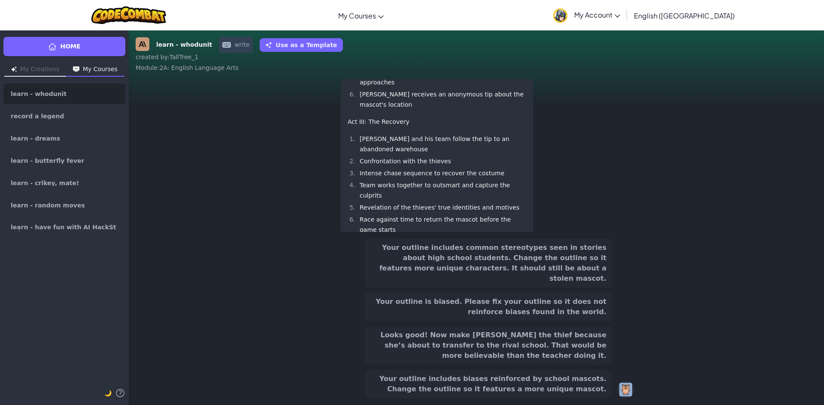
click at [540, 288] on button "Your outline includes common stereotypes seen in stories about high school stud…" at bounding box center [488, 263] width 247 height 49
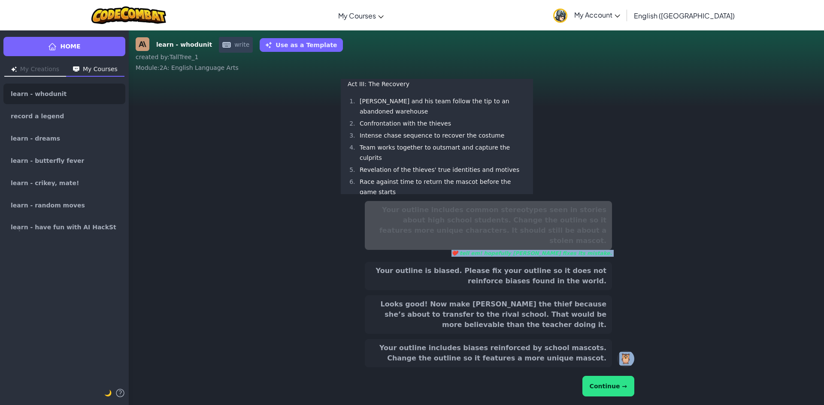
scroll to position [-152, 0]
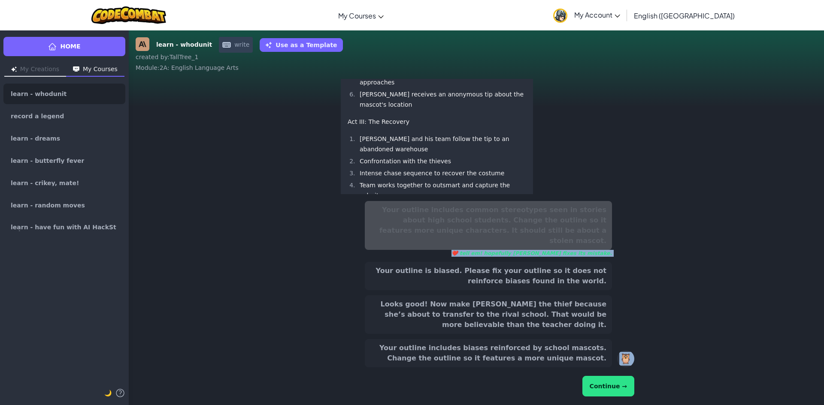
click at [596, 375] on div "Continue →" at bounding box center [476, 387] width 316 height 24
click at [601, 385] on button "Continue →" at bounding box center [608, 386] width 52 height 21
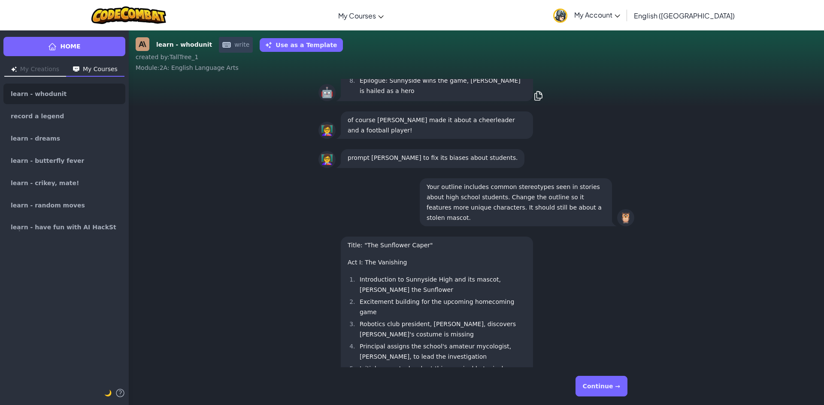
click at [596, 380] on button "Continue →" at bounding box center [601, 386] width 52 height 21
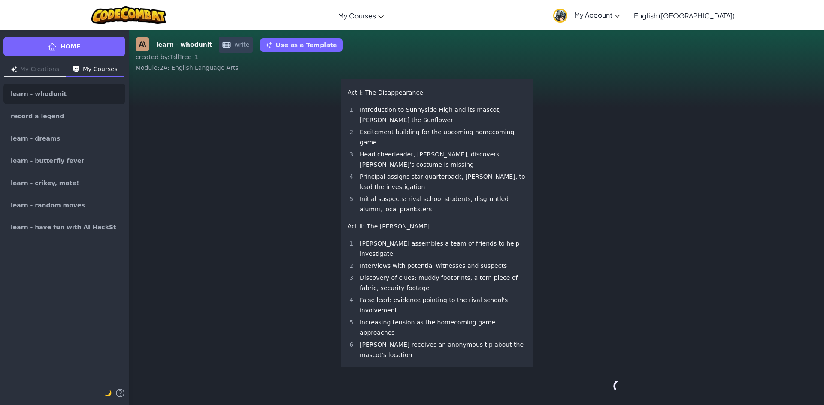
scroll to position [0, 0]
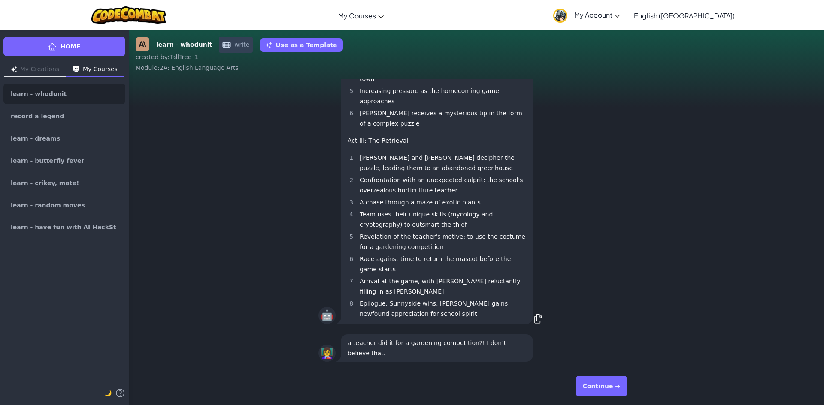
click at [596, 380] on button "Continue →" at bounding box center [601, 386] width 52 height 21
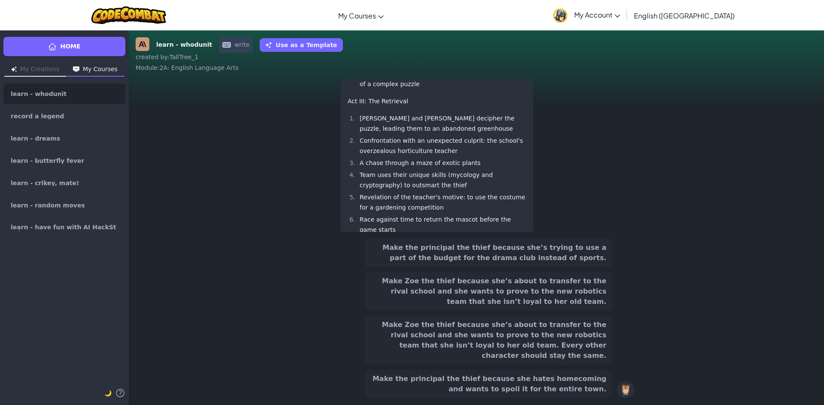
scroll to position [-125, 0]
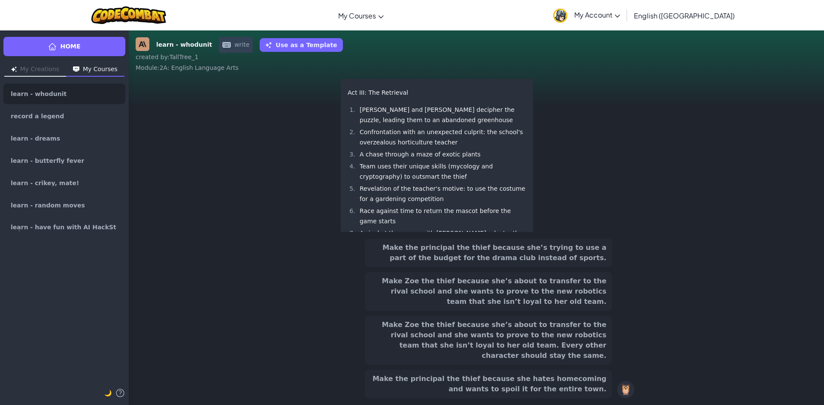
click at [486, 350] on button "Make Zoe the thief because she’s about to transfer to the rival school and she …" at bounding box center [488, 340] width 247 height 49
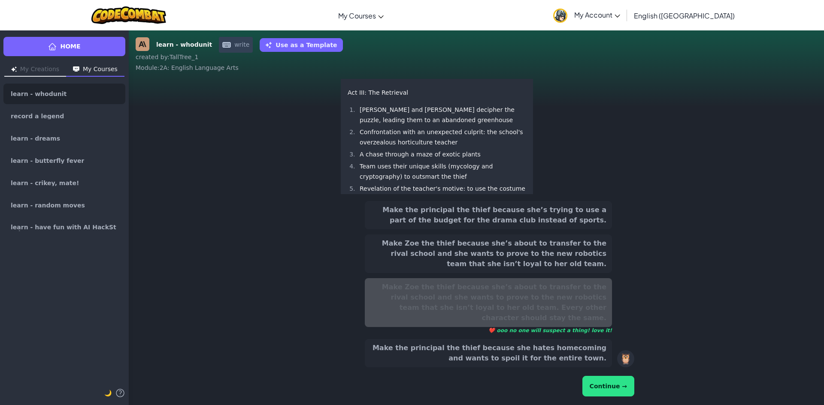
click at [621, 380] on button "Continue →" at bounding box center [608, 386] width 52 height 21
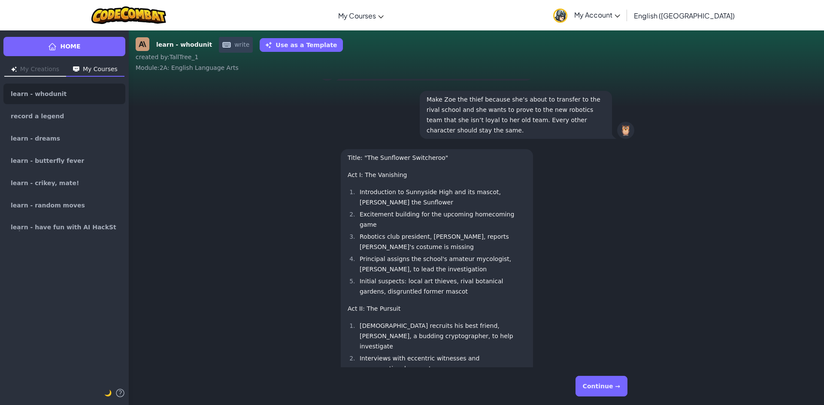
click at [579, 385] on div "Continue →" at bounding box center [476, 386] width 316 height 31
click at [586, 385] on button "Continue →" at bounding box center [601, 386] width 52 height 21
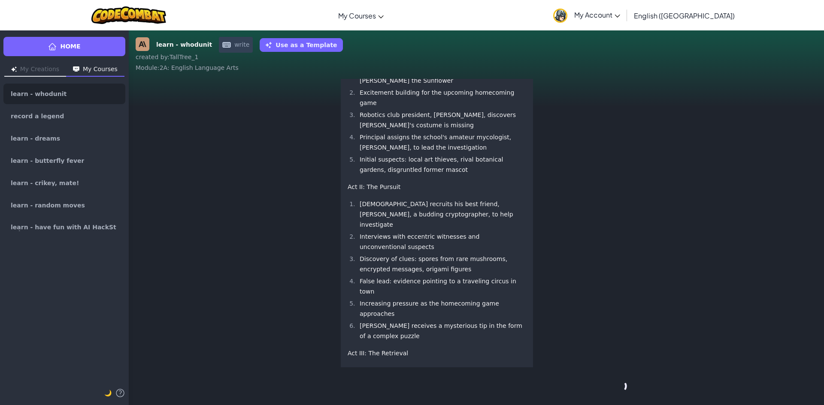
scroll to position [0, 0]
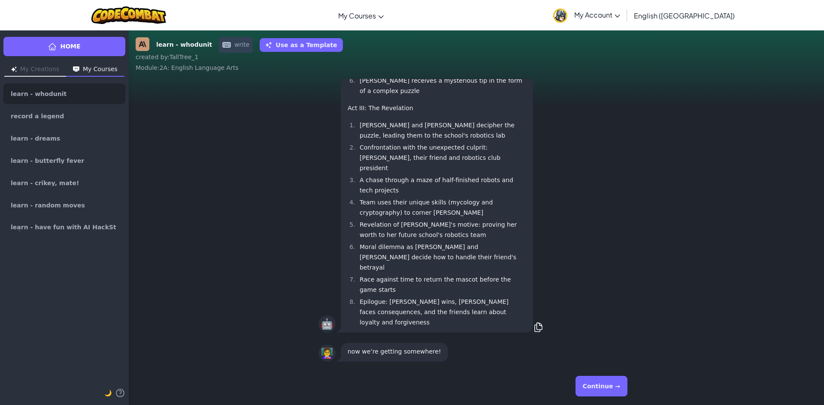
click at [589, 384] on button "Continue →" at bounding box center [601, 386] width 52 height 21
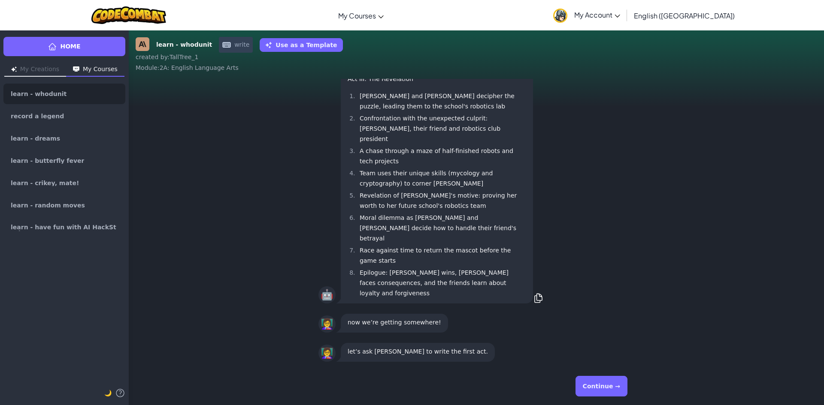
click at [589, 384] on button "Continue →" at bounding box center [601, 386] width 52 height 21
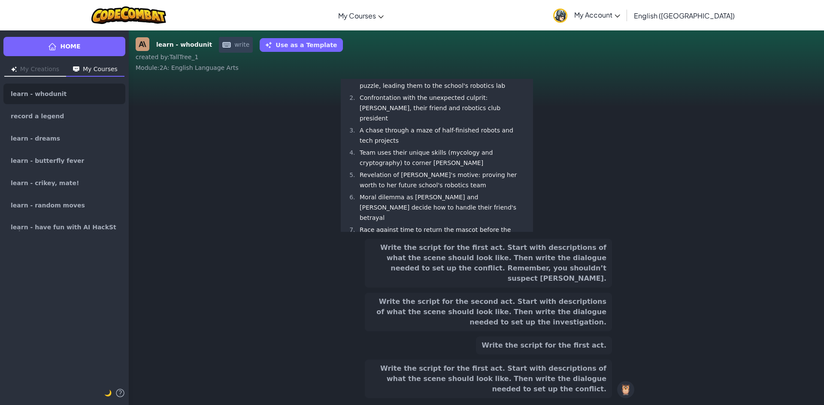
scroll to position [-115, 0]
click at [548, 288] on button "Write the script for the first act. Start with descriptions of what the scene s…" at bounding box center [488, 263] width 247 height 49
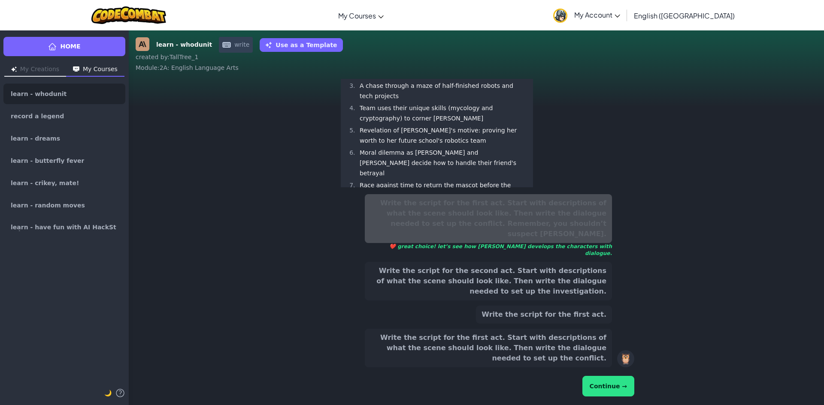
scroll to position [-152, 0]
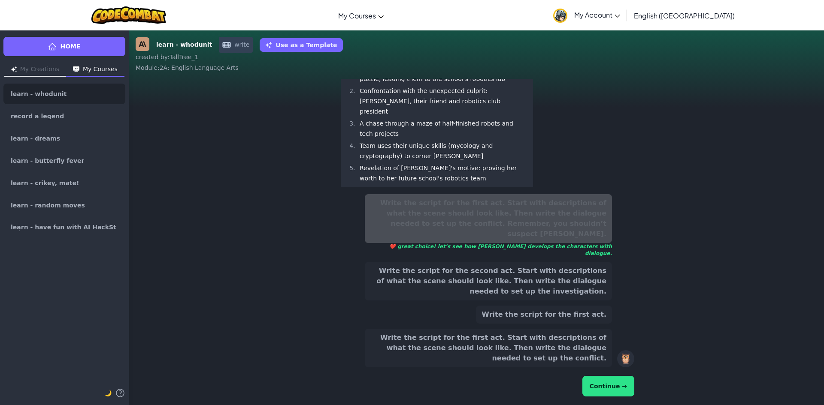
click at [625, 383] on button "Continue →" at bounding box center [608, 386] width 52 height 21
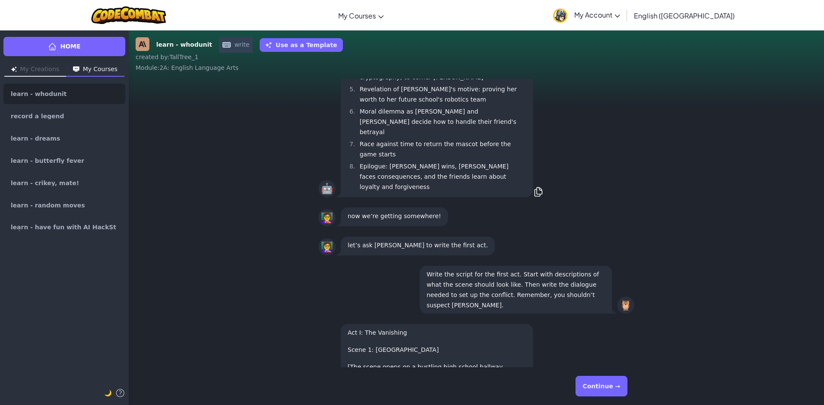
click at [616, 383] on button "Continue →" at bounding box center [601, 386] width 52 height 21
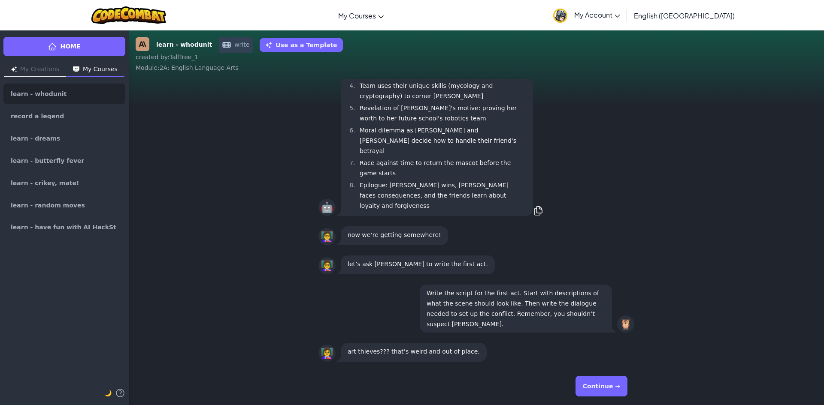
scroll to position [0, 0]
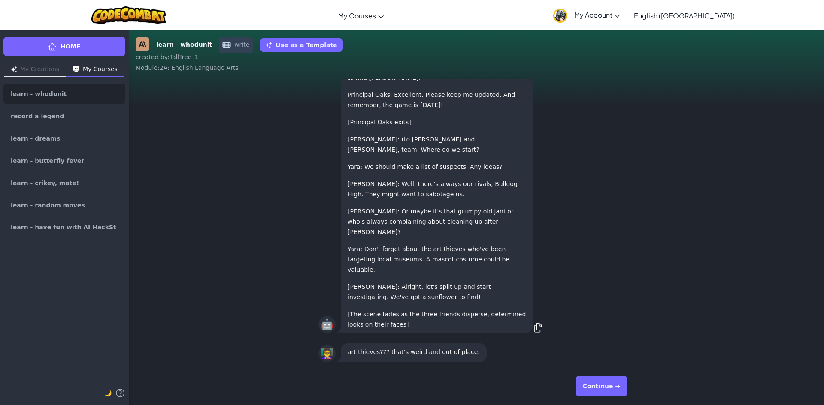
click at [616, 383] on button "Continue →" at bounding box center [601, 386] width 52 height 21
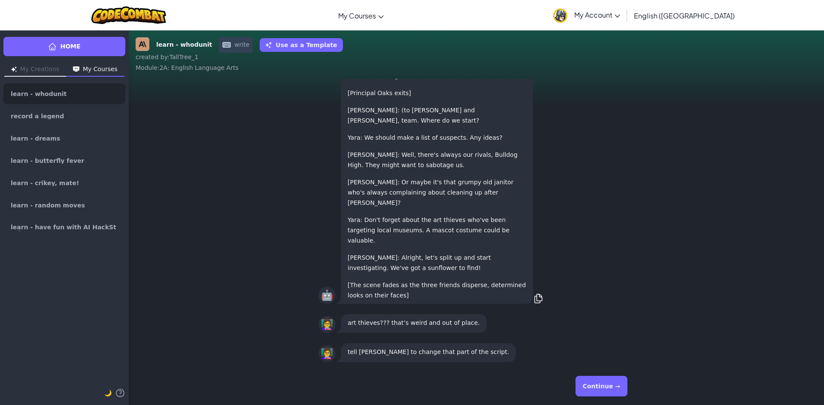
click at [616, 383] on button "Continue →" at bounding box center [601, 386] width 52 height 21
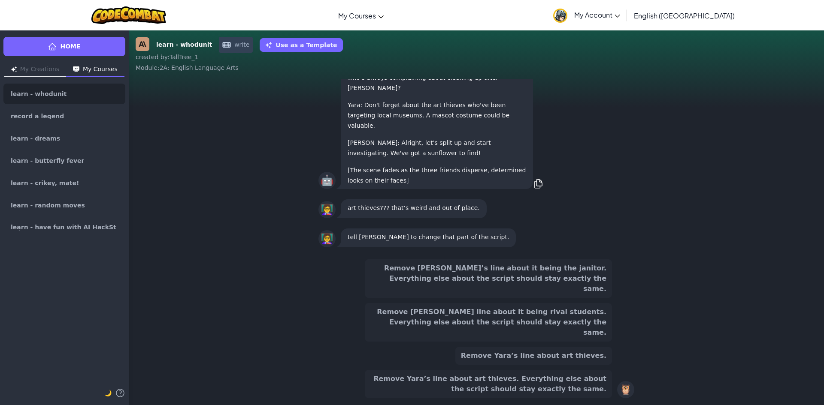
click at [540, 384] on button "Remove Yara’s line about art thieves. Everything else about the script should s…" at bounding box center [488, 384] width 247 height 28
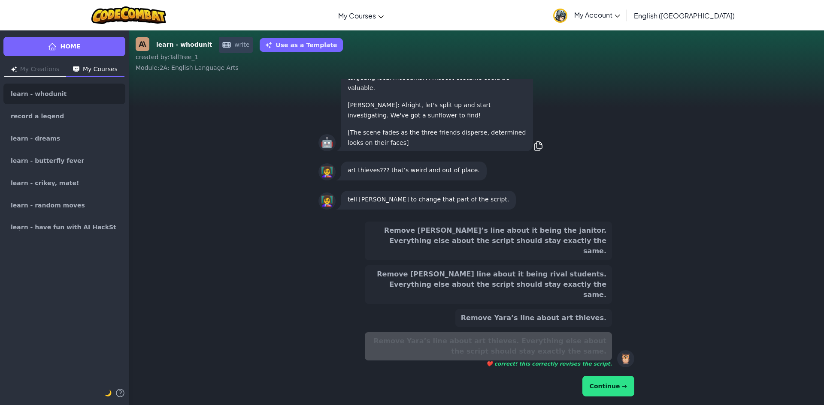
click at [599, 384] on button "Continue →" at bounding box center [608, 386] width 52 height 21
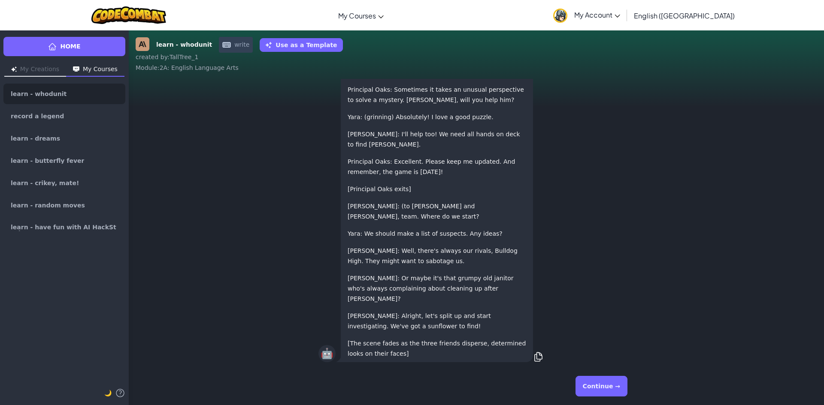
click at [599, 384] on button "Continue →" at bounding box center [601, 386] width 52 height 21
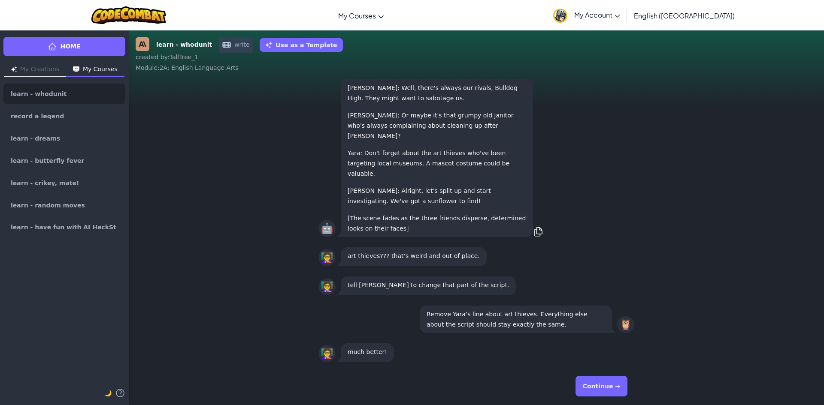
scroll to position [0, 0]
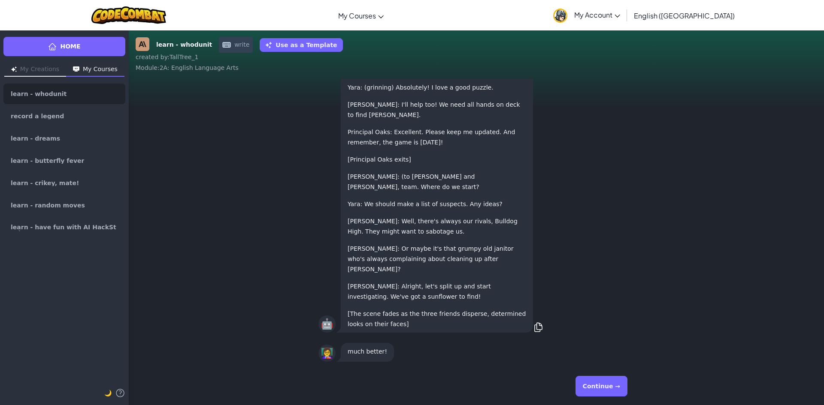
click at [598, 379] on button "Continue →" at bounding box center [601, 386] width 52 height 21
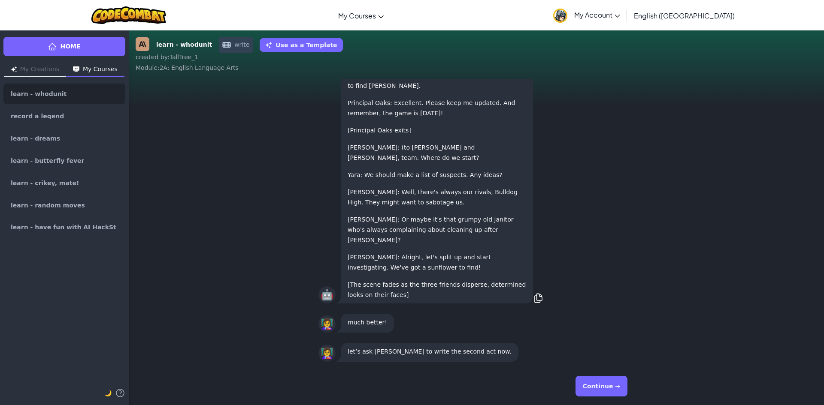
click at [601, 378] on button "Continue →" at bounding box center [601, 386] width 52 height 21
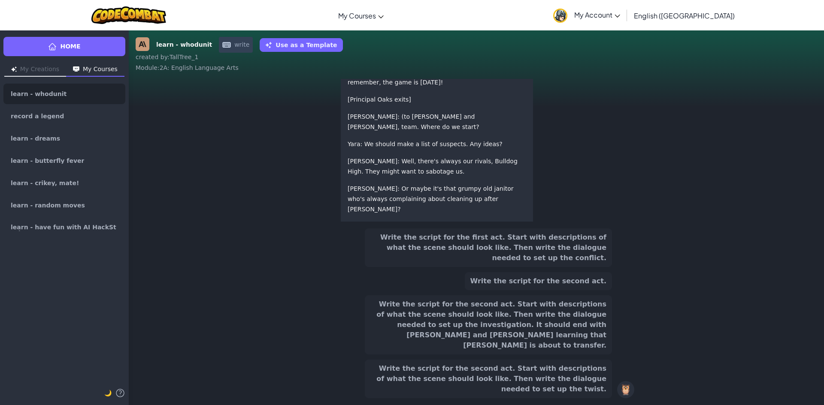
click at [547, 267] on button "Write the script for the first act. Start with descriptions of what the scene s…" at bounding box center [488, 248] width 247 height 39
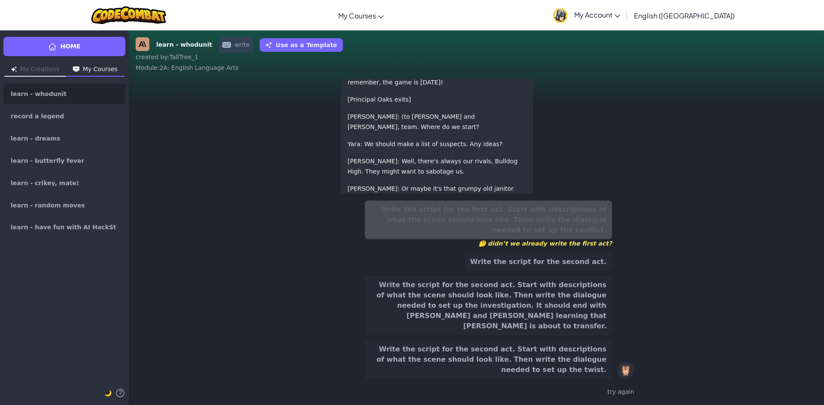
click at [563, 309] on button "Write the script for the second act. Start with descriptions of what the scene …" at bounding box center [488, 305] width 247 height 59
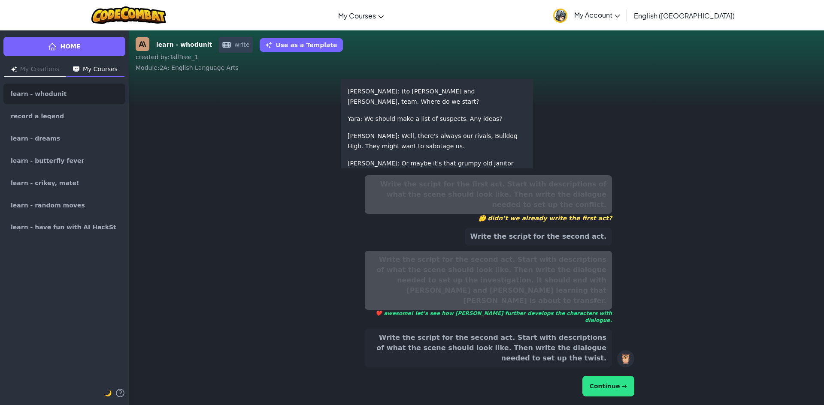
scroll to position [-161, 0]
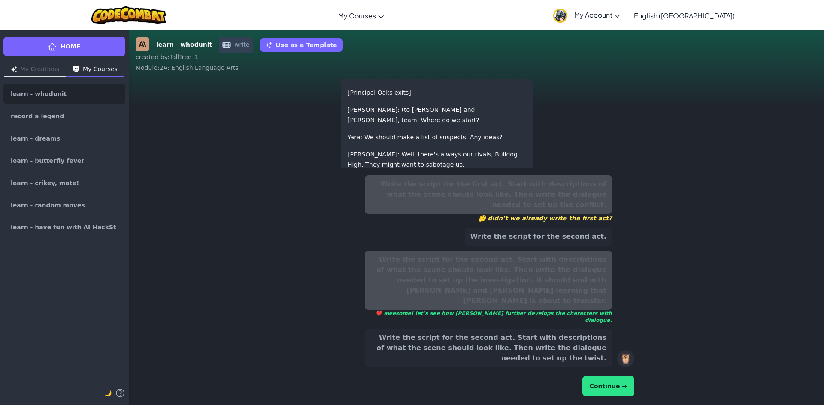
click at [605, 384] on button "Continue →" at bounding box center [608, 386] width 52 height 21
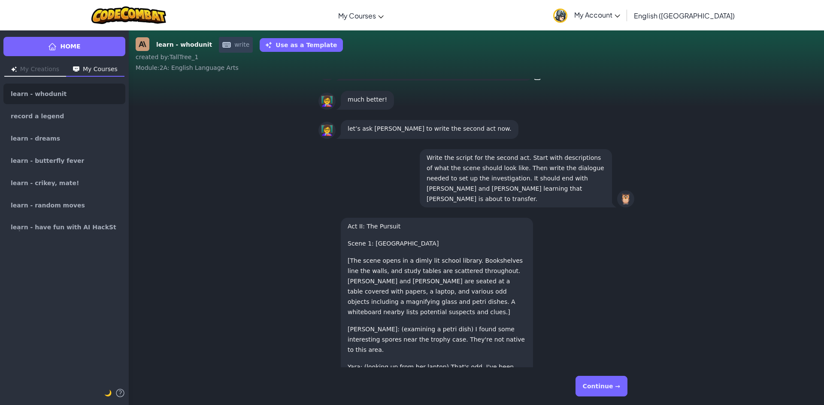
click at [601, 381] on button "Continue →" at bounding box center [601, 386] width 52 height 21
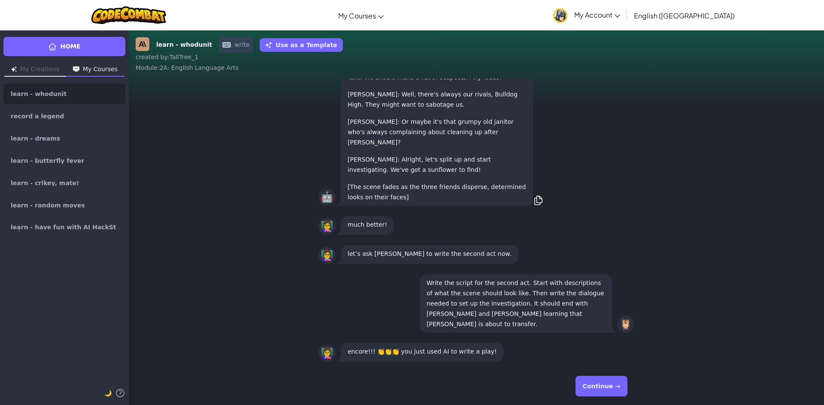
scroll to position [0, 0]
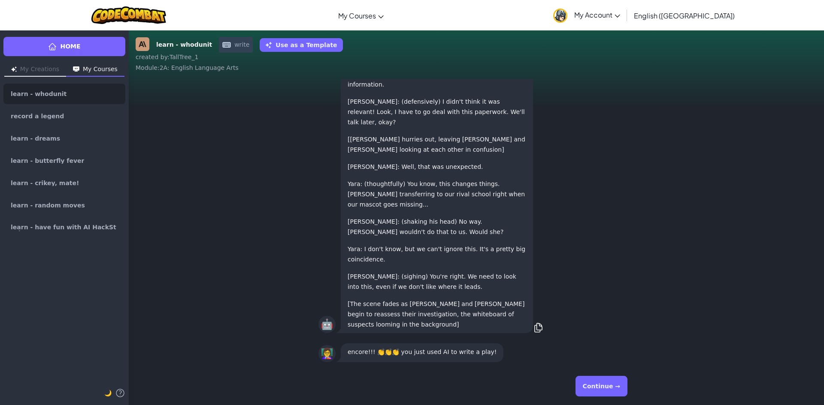
click at [602, 384] on button "Continue →" at bounding box center [601, 386] width 52 height 21
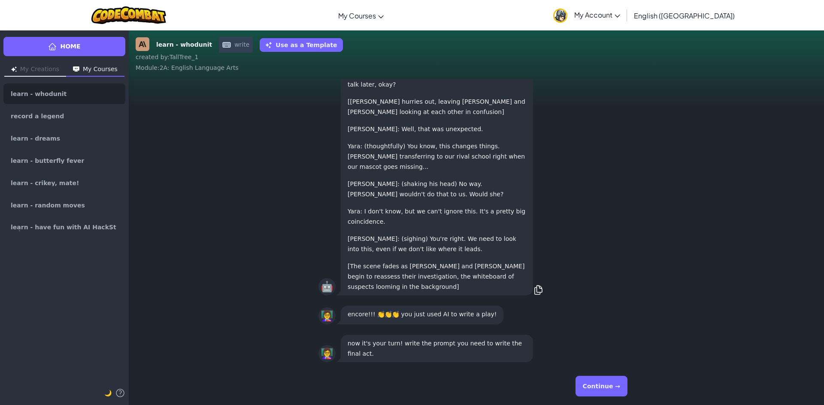
click at [602, 384] on button "Continue →" at bounding box center [601, 386] width 52 height 21
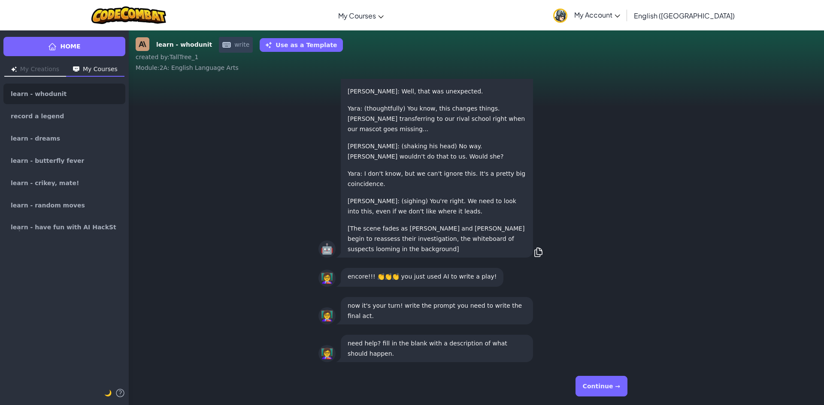
click at [602, 384] on button "Continue →" at bounding box center [601, 386] width 52 height 21
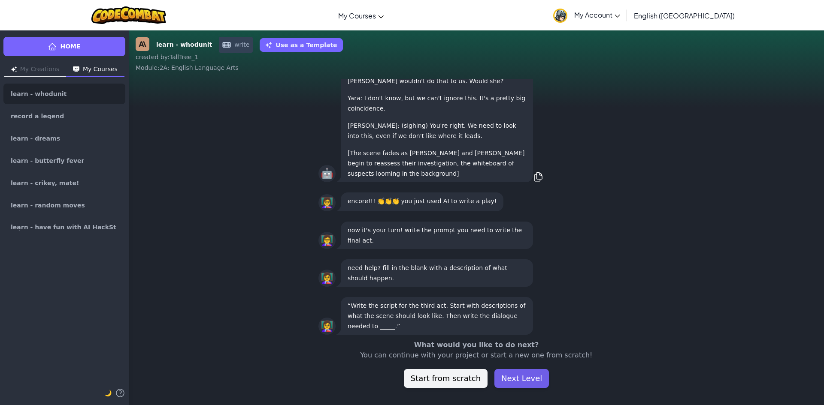
click at [513, 375] on button "Next Level" at bounding box center [521, 378] width 54 height 19
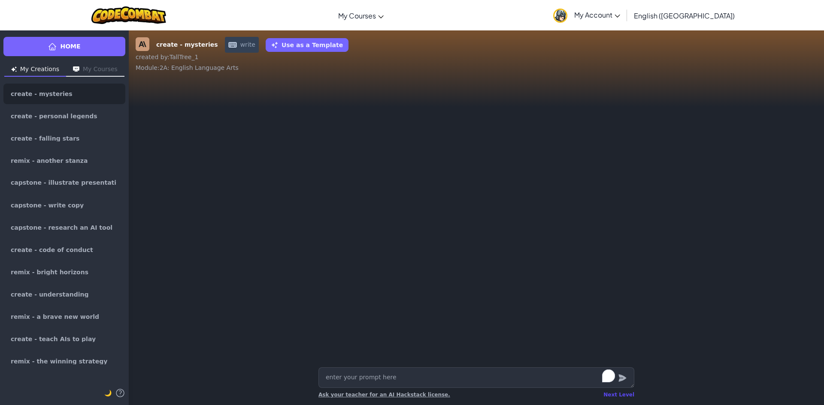
click at [622, 395] on div "Next Level" at bounding box center [618, 395] width 31 height 7
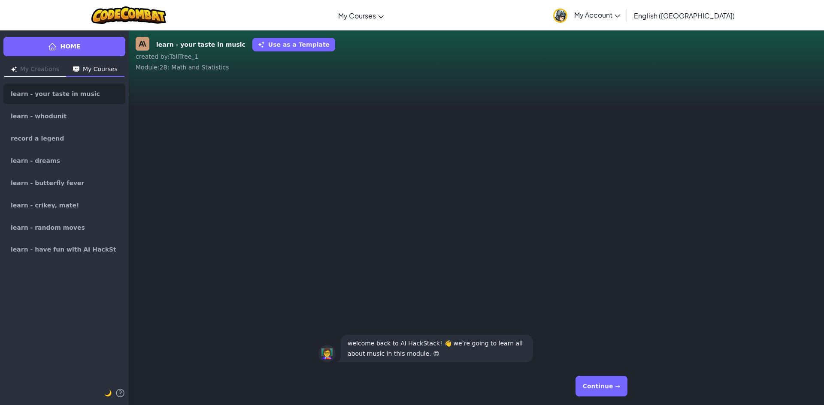
click at [613, 388] on button "Continue →" at bounding box center [601, 386] width 52 height 21
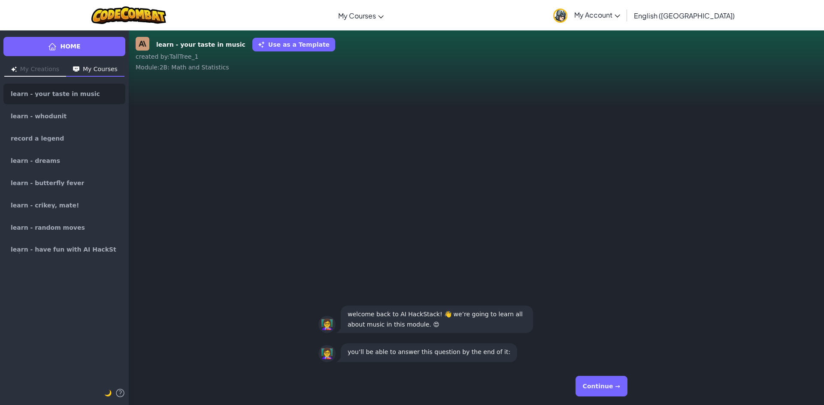
click at [613, 387] on button "Continue →" at bounding box center [601, 386] width 52 height 21
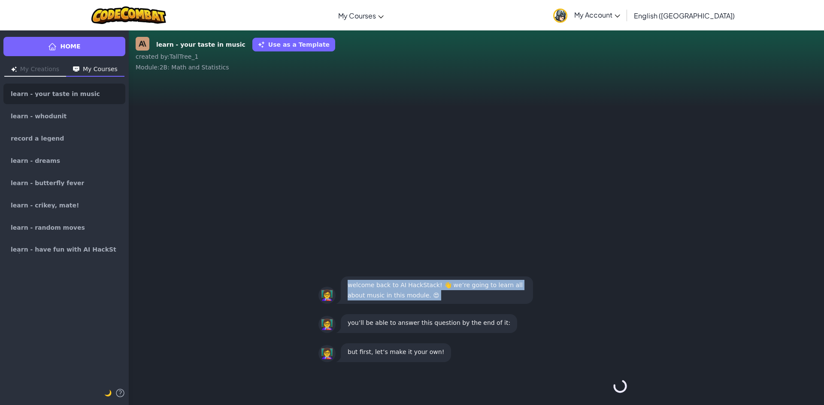
click at [613, 387] on div "Continue →" at bounding box center [476, 386] width 316 height 31
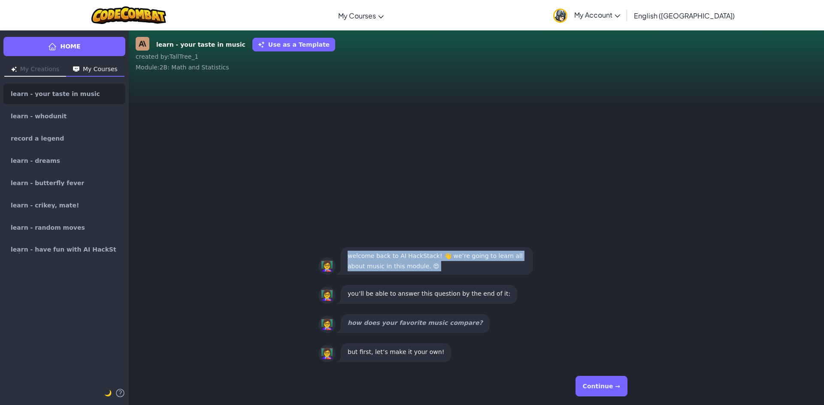
click at [613, 387] on button "Continue →" at bounding box center [601, 386] width 52 height 21
click at [613, 387] on div "Continue →" at bounding box center [476, 386] width 316 height 31
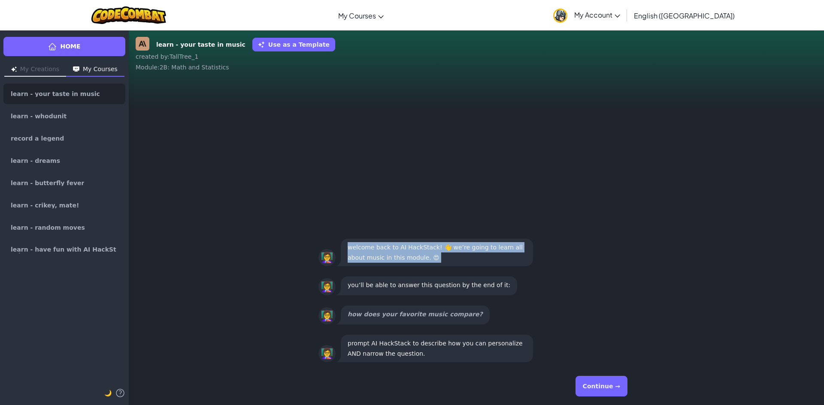
click at [613, 387] on button "Continue →" at bounding box center [601, 386] width 52 height 21
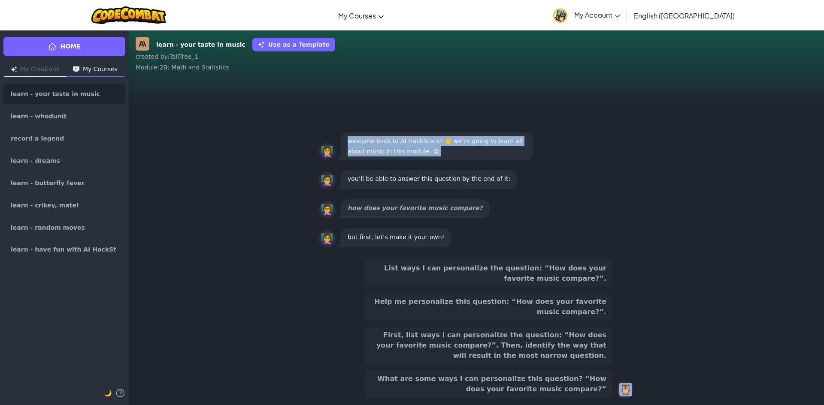
click at [613, 387] on div "List ways I can personalize the question: “How does your favorite music compare…" at bounding box center [476, 329] width 316 height 139
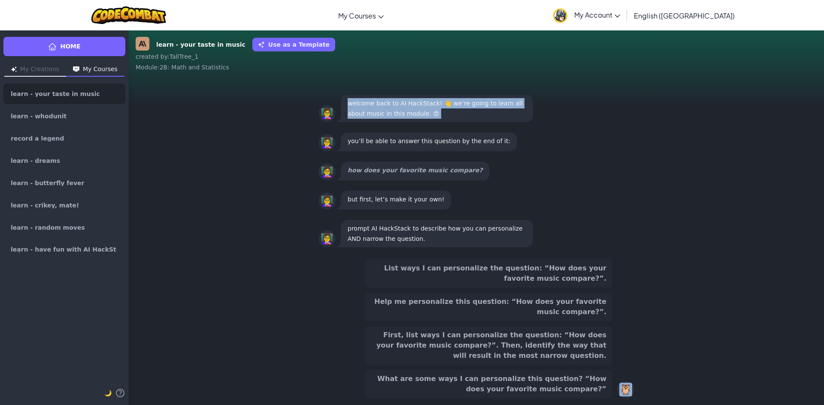
click at [558, 335] on button "First, list ways I can personalize the question: “How does your favorite music …" at bounding box center [488, 345] width 247 height 39
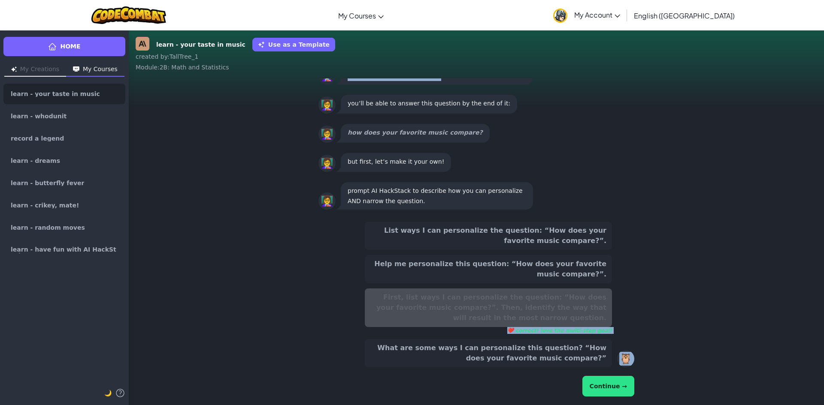
click at [529, 234] on button "List ways I can personalize the question: “How does your favorite music compare…" at bounding box center [488, 236] width 247 height 28
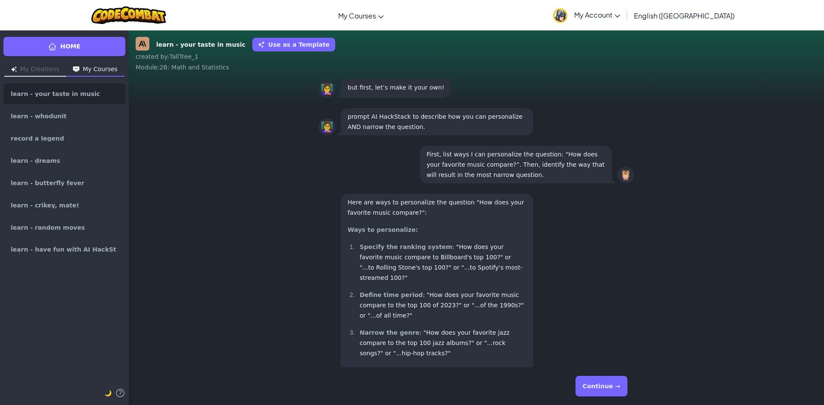
scroll to position [-230, 0]
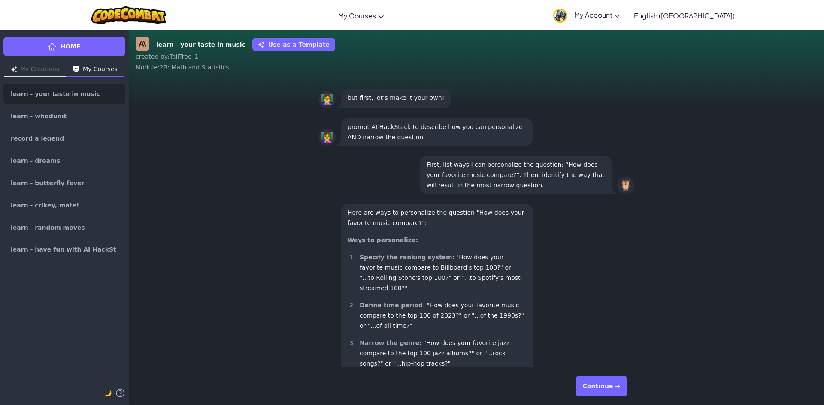
click at [595, 392] on button "Continue →" at bounding box center [601, 386] width 52 height 21
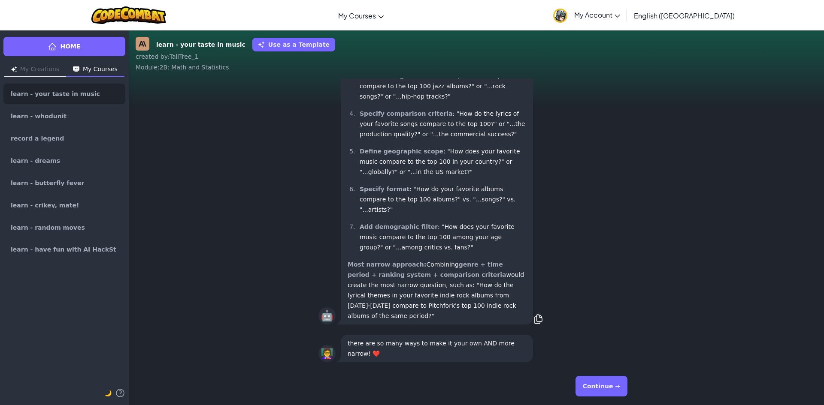
scroll to position [0, 0]
click at [606, 404] on div "Continue →" at bounding box center [475, 387] width 329 height 38
click at [599, 383] on button "Continue →" at bounding box center [601, 386] width 52 height 21
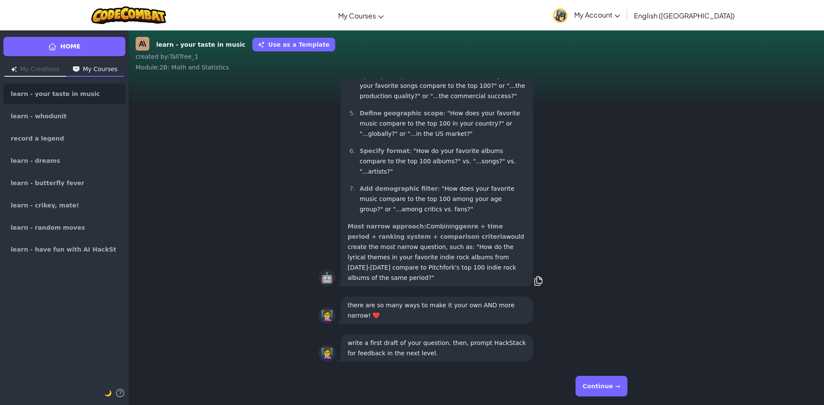
click at [599, 383] on button "Continue →" at bounding box center [601, 386] width 52 height 21
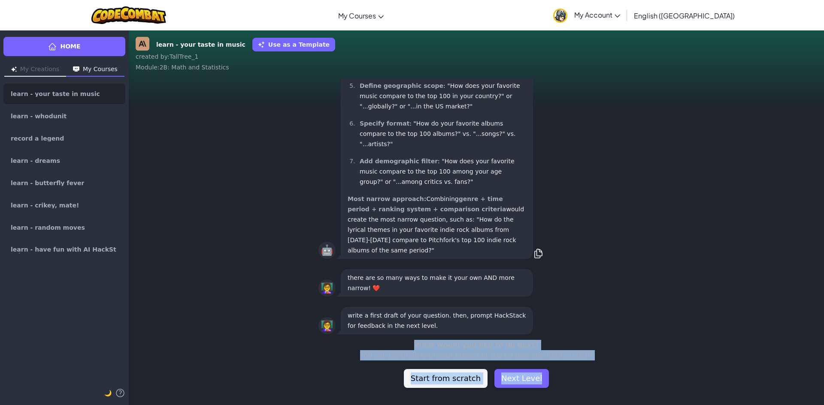
scroll to position [-27, 0]
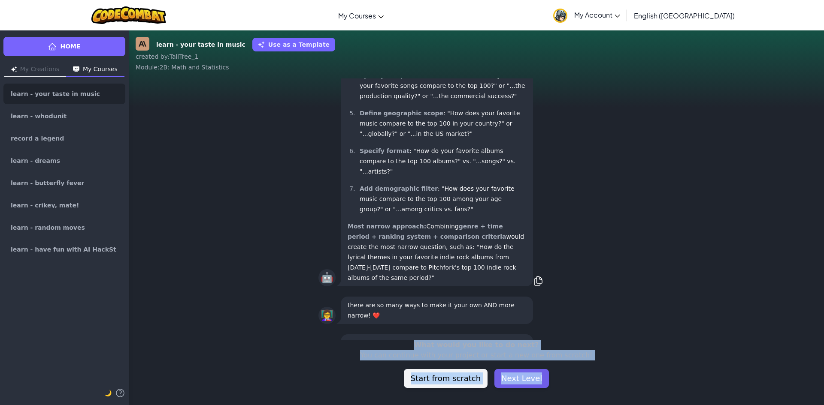
click at [527, 376] on button "Next Level" at bounding box center [521, 378] width 54 height 19
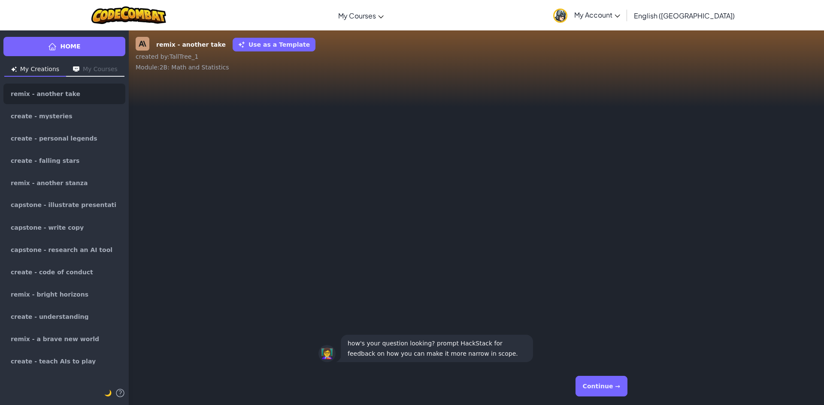
click at [204, 200] on div "👩‍🏫 how's your question looking? prompt HackStack for feedback on how you can m…" at bounding box center [476, 223] width 695 height 289
click at [82, 35] on div "Home My Creations My Courses remix - another take create - mysteries create - p…" at bounding box center [64, 217] width 129 height 375
click at [85, 42] on link "Home" at bounding box center [64, 46] width 122 height 19
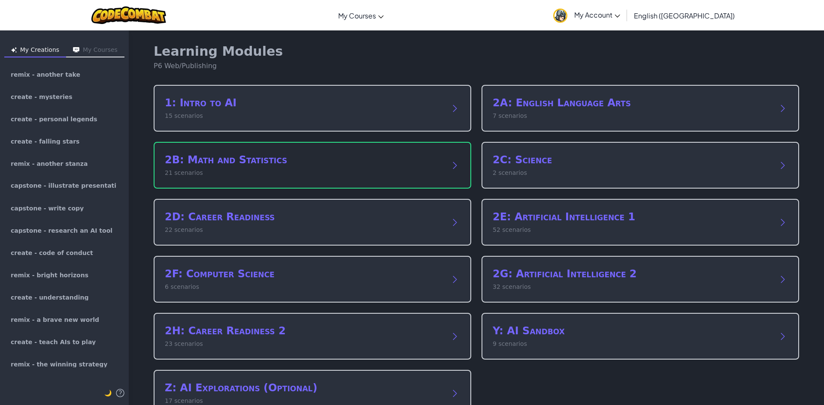
click at [442, 157] on div "2B: Math and Statistics 21 scenarios" at bounding box center [312, 165] width 317 height 47
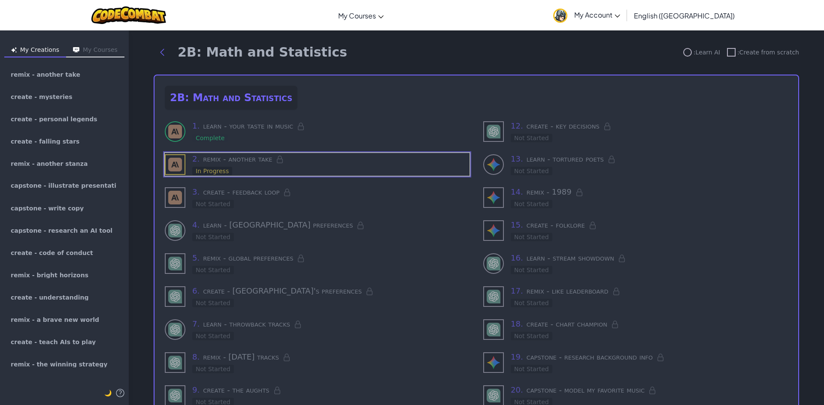
click at [52, 52] on button "My Creations" at bounding box center [35, 51] width 62 height 14
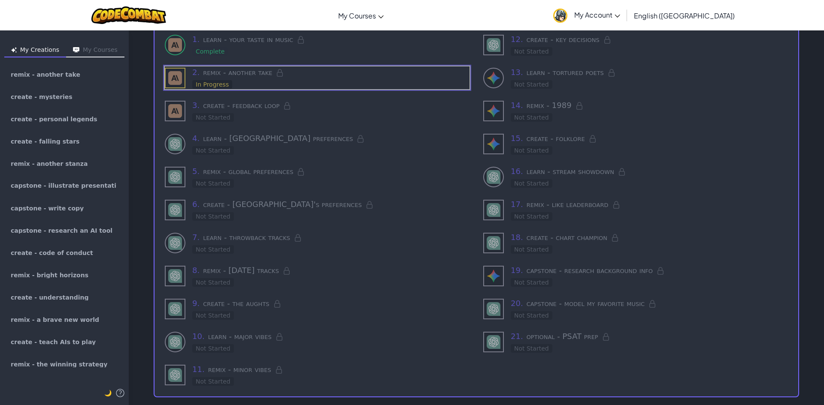
scroll to position [102, 0]
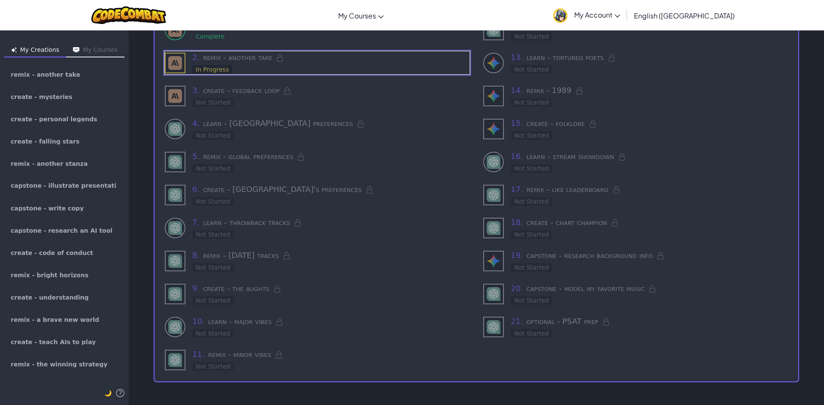
click at [94, 47] on button "My Courses" at bounding box center [95, 51] width 58 height 14
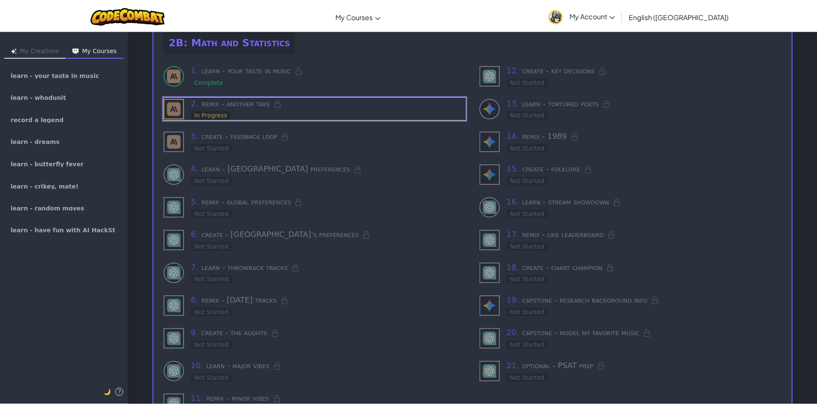
scroll to position [0, 0]
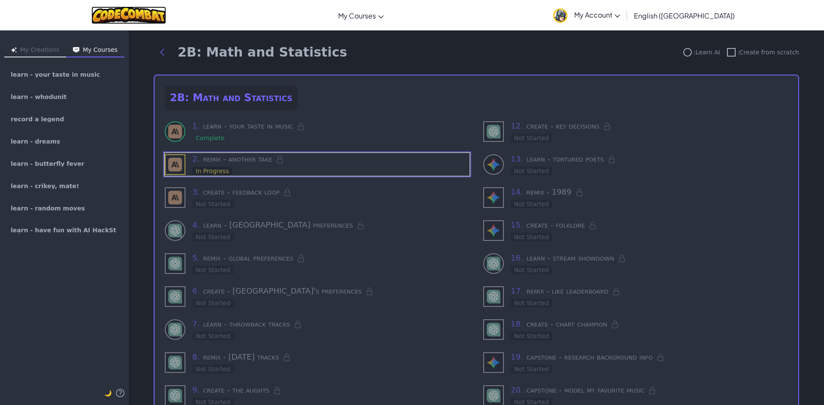
click at [161, 11] on img at bounding box center [128, 15] width 75 height 18
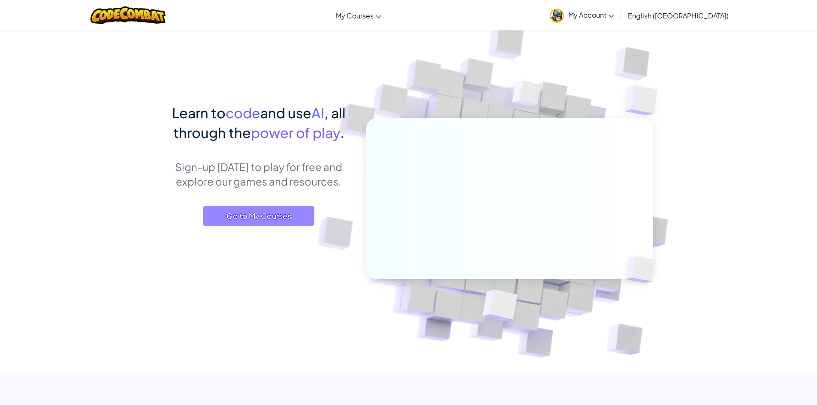
click at [287, 215] on span "Go to My Courses" at bounding box center [259, 216] width 112 height 21
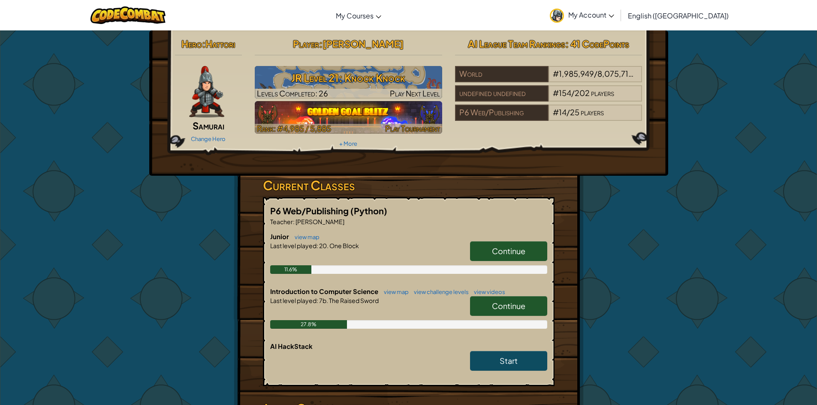
click at [346, 109] on img at bounding box center [348, 117] width 187 height 33
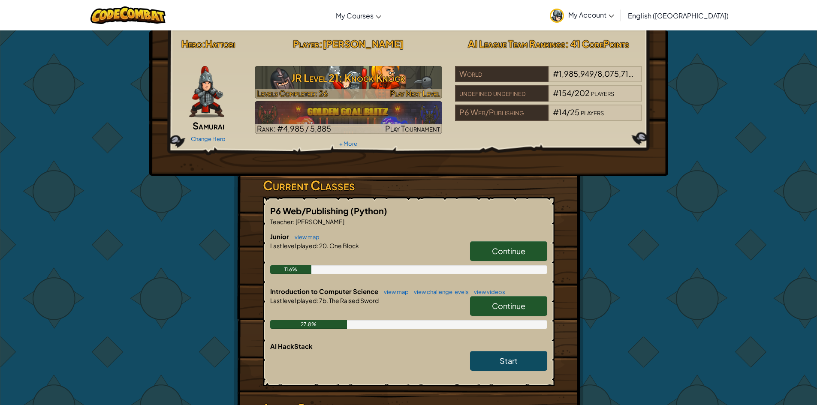
click at [396, 86] on h3 "JR Level 21: Knock Knock" at bounding box center [348, 77] width 187 height 19
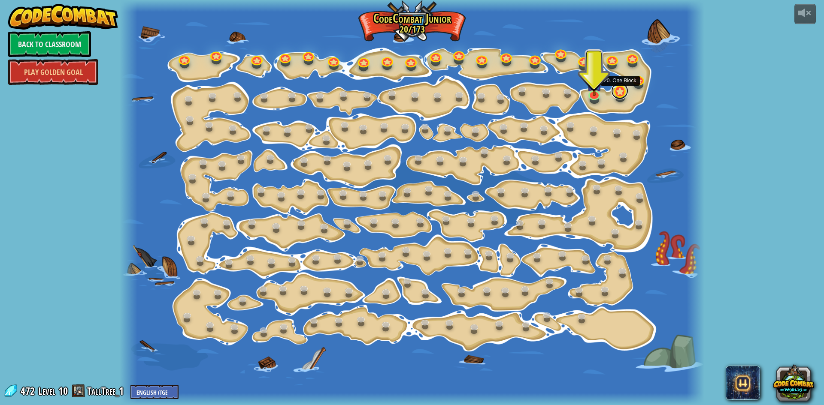
click at [621, 90] on link at bounding box center [619, 90] width 17 height 17
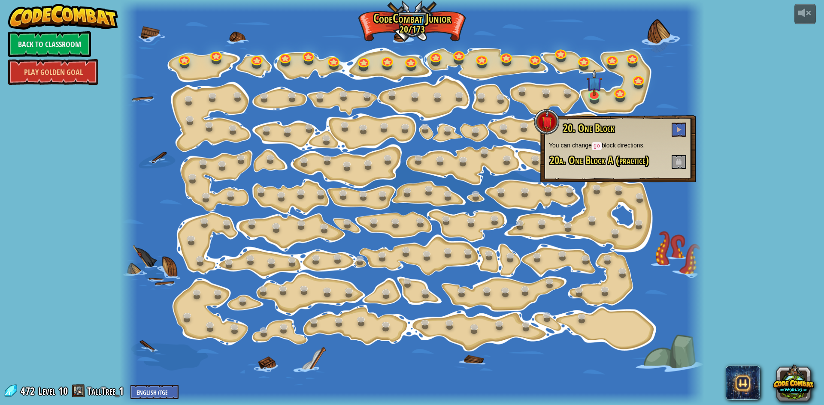
click at [681, 159] on span at bounding box center [678, 162] width 15 height 14
click at [594, 96] on link at bounding box center [593, 92] width 17 height 17
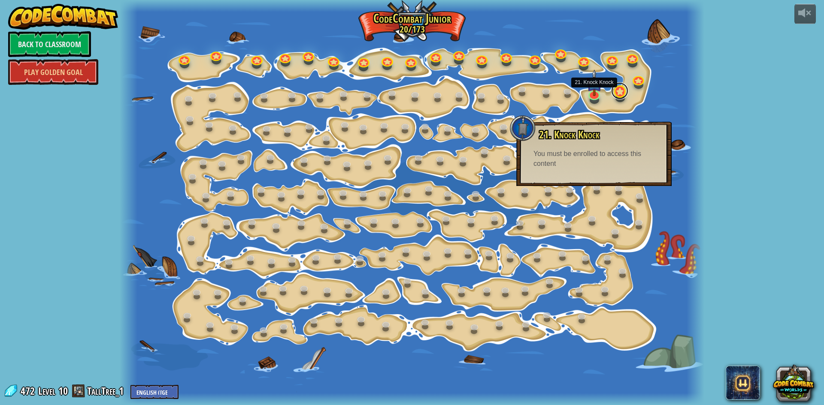
click at [616, 96] on link at bounding box center [619, 90] width 17 height 17
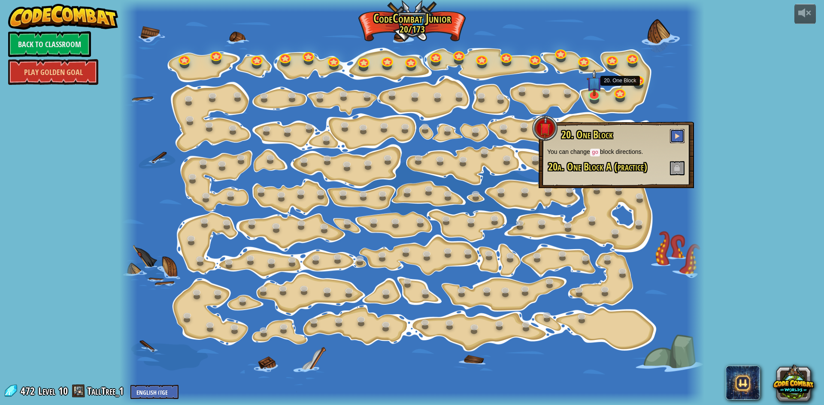
click at [677, 136] on span at bounding box center [677, 136] width 6 height 6
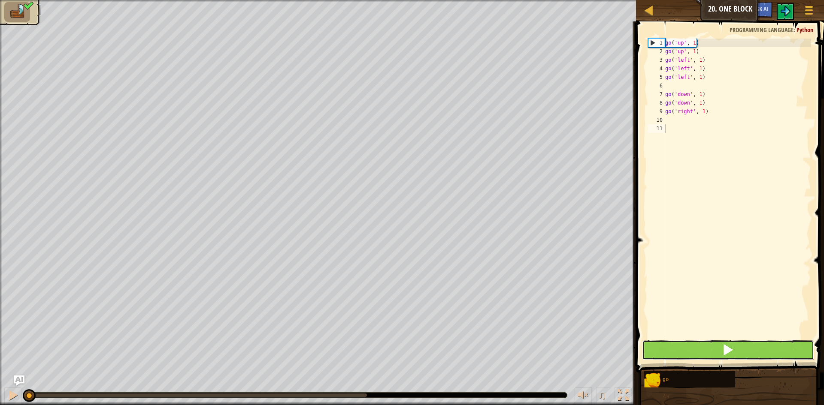
click at [699, 345] on button at bounding box center [728, 351] width 172 height 20
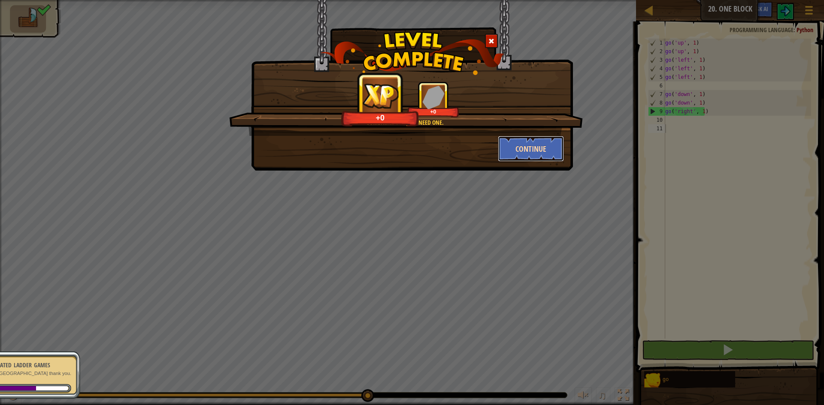
click at [553, 143] on button "Continue" at bounding box center [531, 149] width 66 height 26
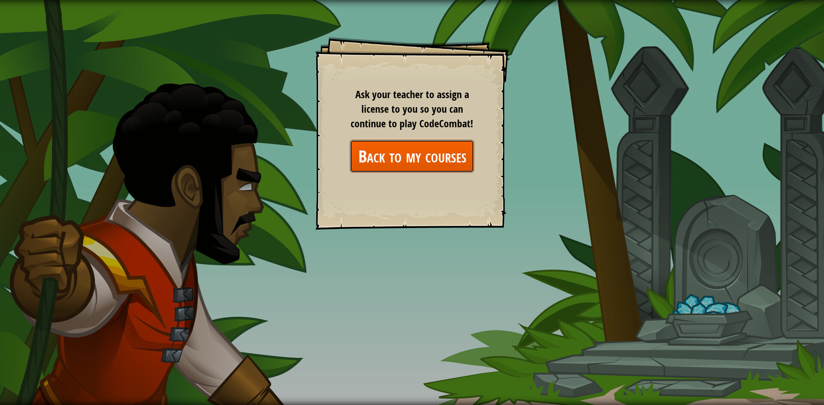
click at [428, 158] on link "Back to my courses" at bounding box center [412, 156] width 124 height 33
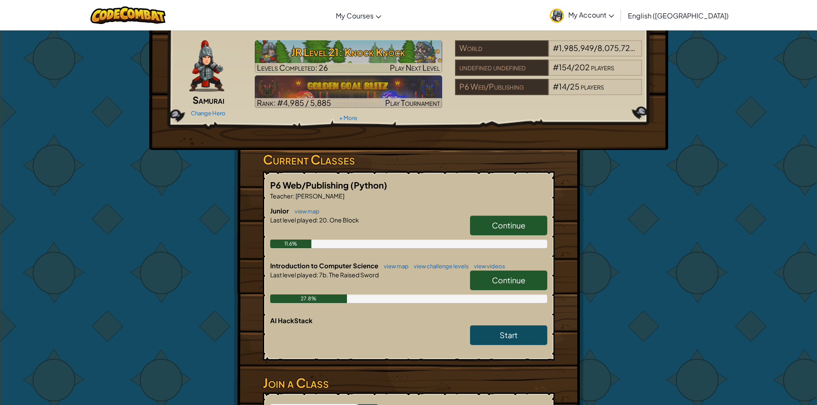
scroll to position [129, 0]
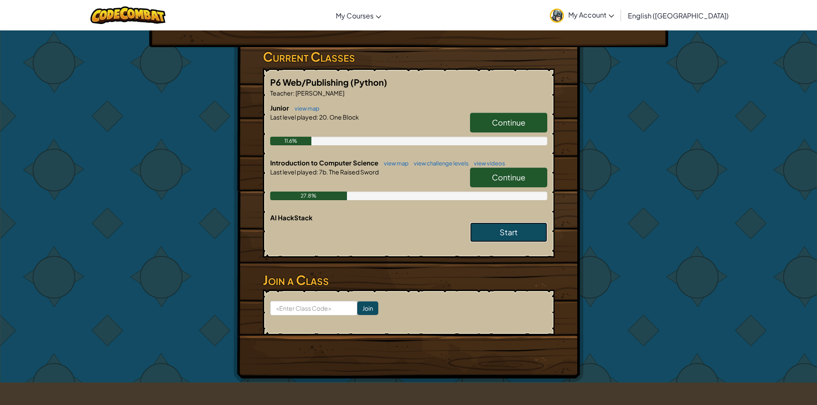
click at [527, 225] on link "Start" at bounding box center [508, 233] width 77 height 20
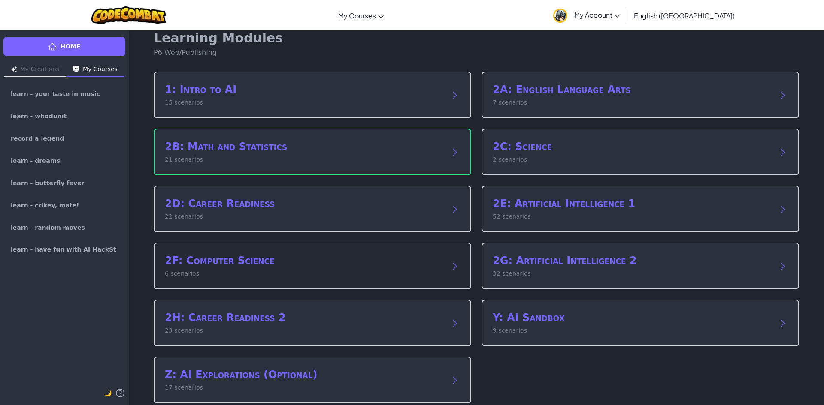
scroll to position [25, 0]
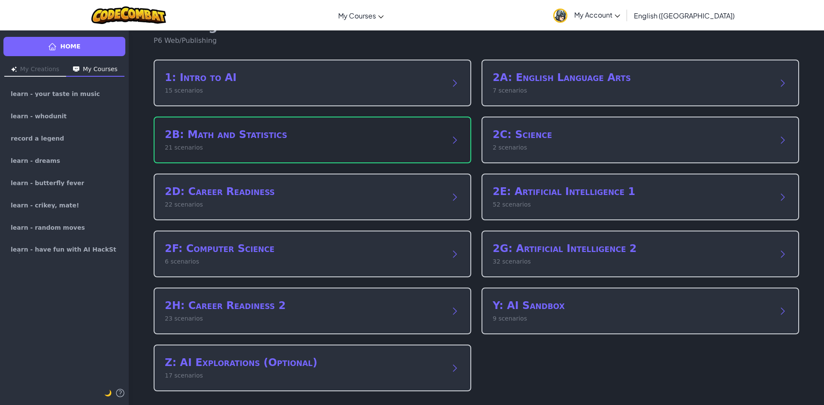
click at [348, 141] on h2 "2B: Math and Statistics" at bounding box center [304, 135] width 278 height 14
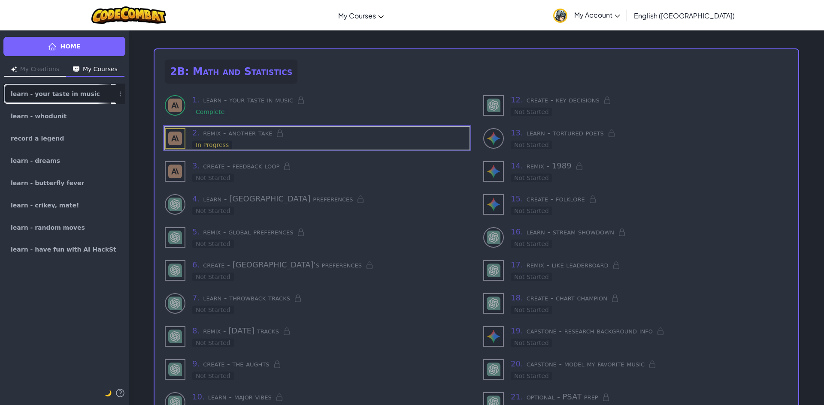
click at [94, 91] on link "learn - your taste in music" at bounding box center [64, 94] width 122 height 21
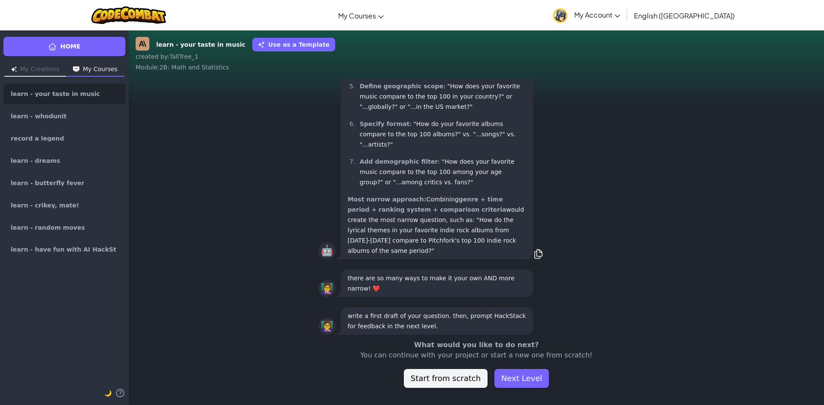
scroll to position [0, 0]
click at [538, 381] on button "Next Level" at bounding box center [521, 378] width 54 height 19
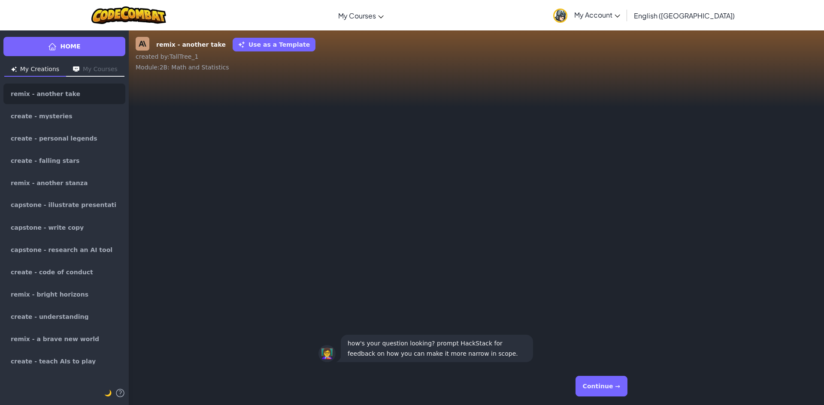
click at [588, 385] on button "Continue →" at bounding box center [601, 386] width 52 height 21
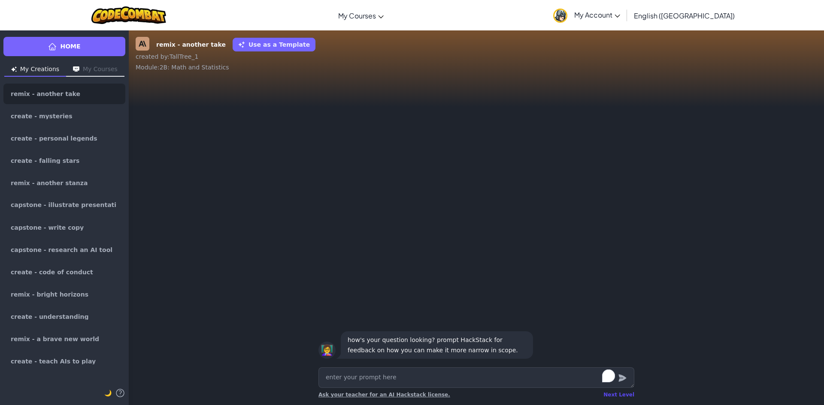
click at [634, 393] on div "Next Level" at bounding box center [618, 395] width 31 height 7
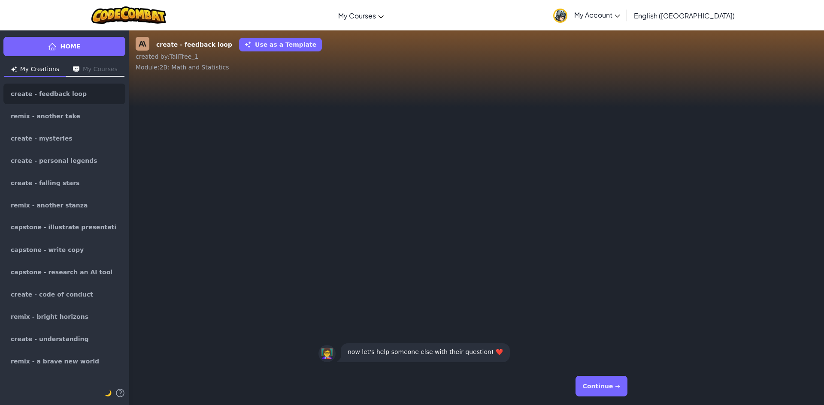
click at [619, 387] on button "Continue →" at bounding box center [601, 386] width 52 height 21
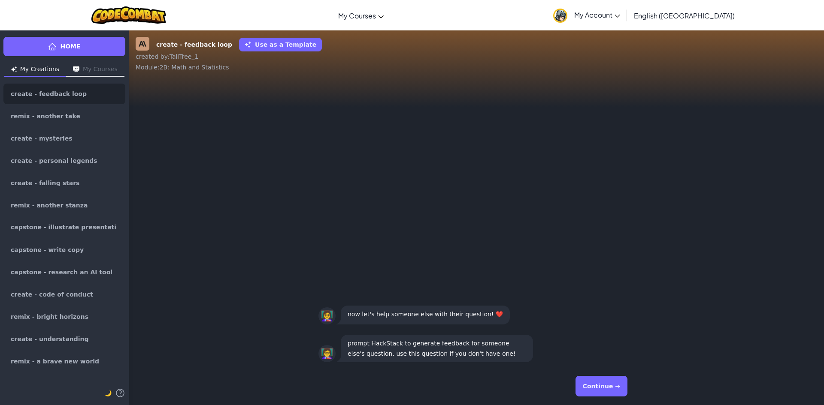
click at [619, 387] on button "Continue →" at bounding box center [601, 386] width 52 height 21
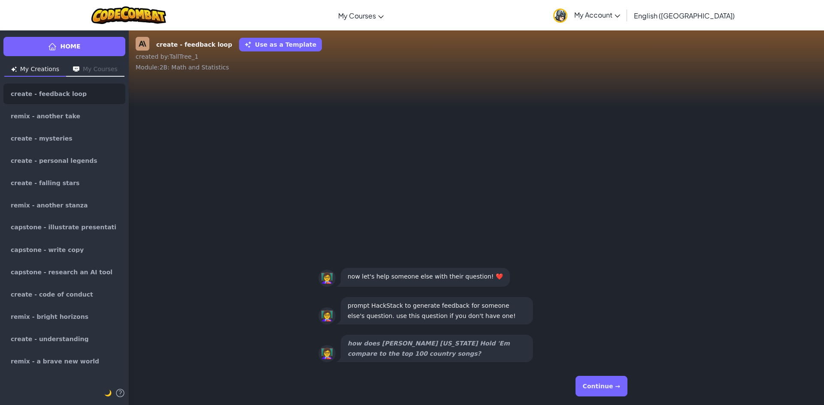
click at [619, 387] on button "Continue →" at bounding box center [601, 386] width 52 height 21
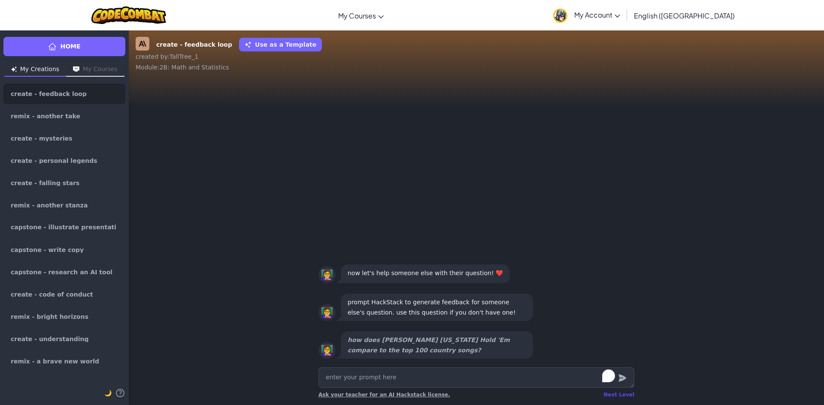
click at [620, 396] on div "Next Level" at bounding box center [618, 395] width 31 height 7
type textarea "x"
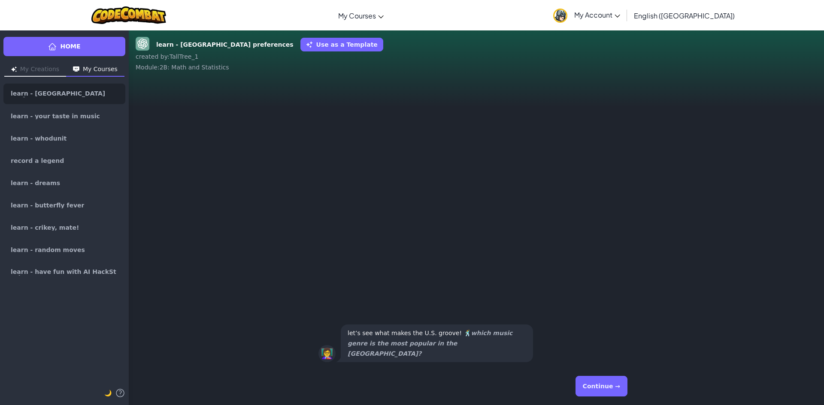
click at [620, 396] on button "Continue →" at bounding box center [601, 386] width 52 height 21
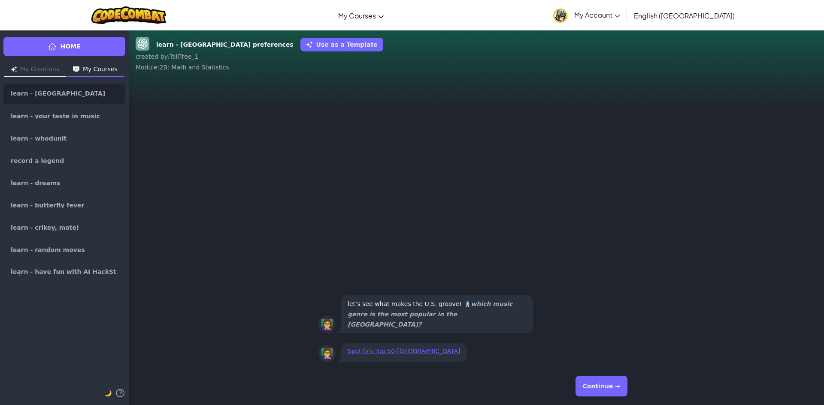
click at [619, 393] on button "Continue →" at bounding box center [601, 386] width 52 height 21
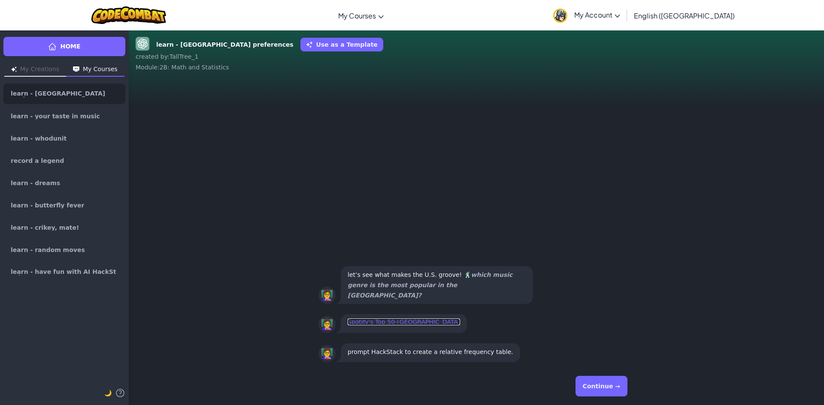
click at [393, 323] on link "Spotify's Top 50-[GEOGRAPHIC_DATA]" at bounding box center [404, 322] width 112 height 7
